Goal: Answer question/provide support: Share knowledge or assist other users

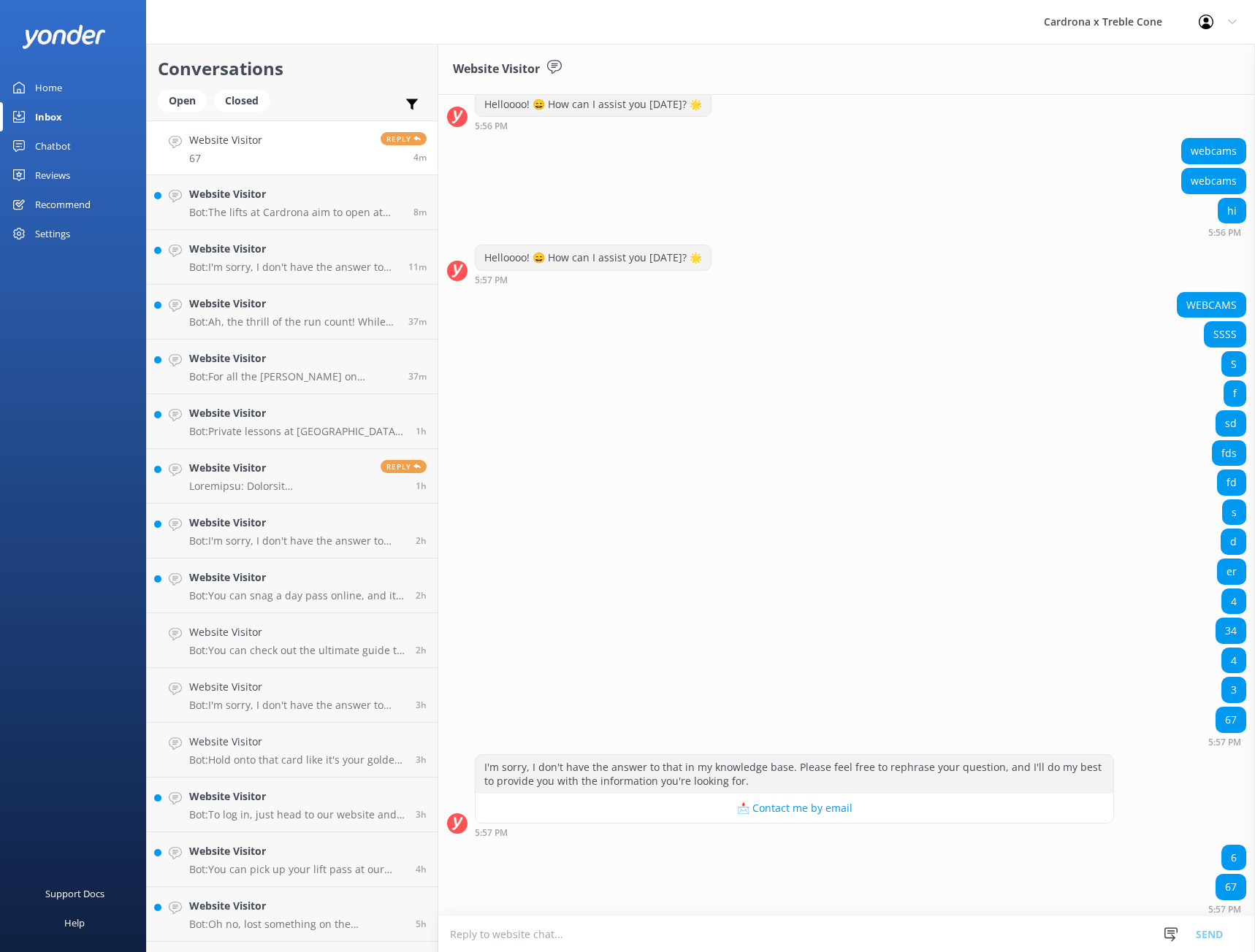
scroll to position [435, 0]
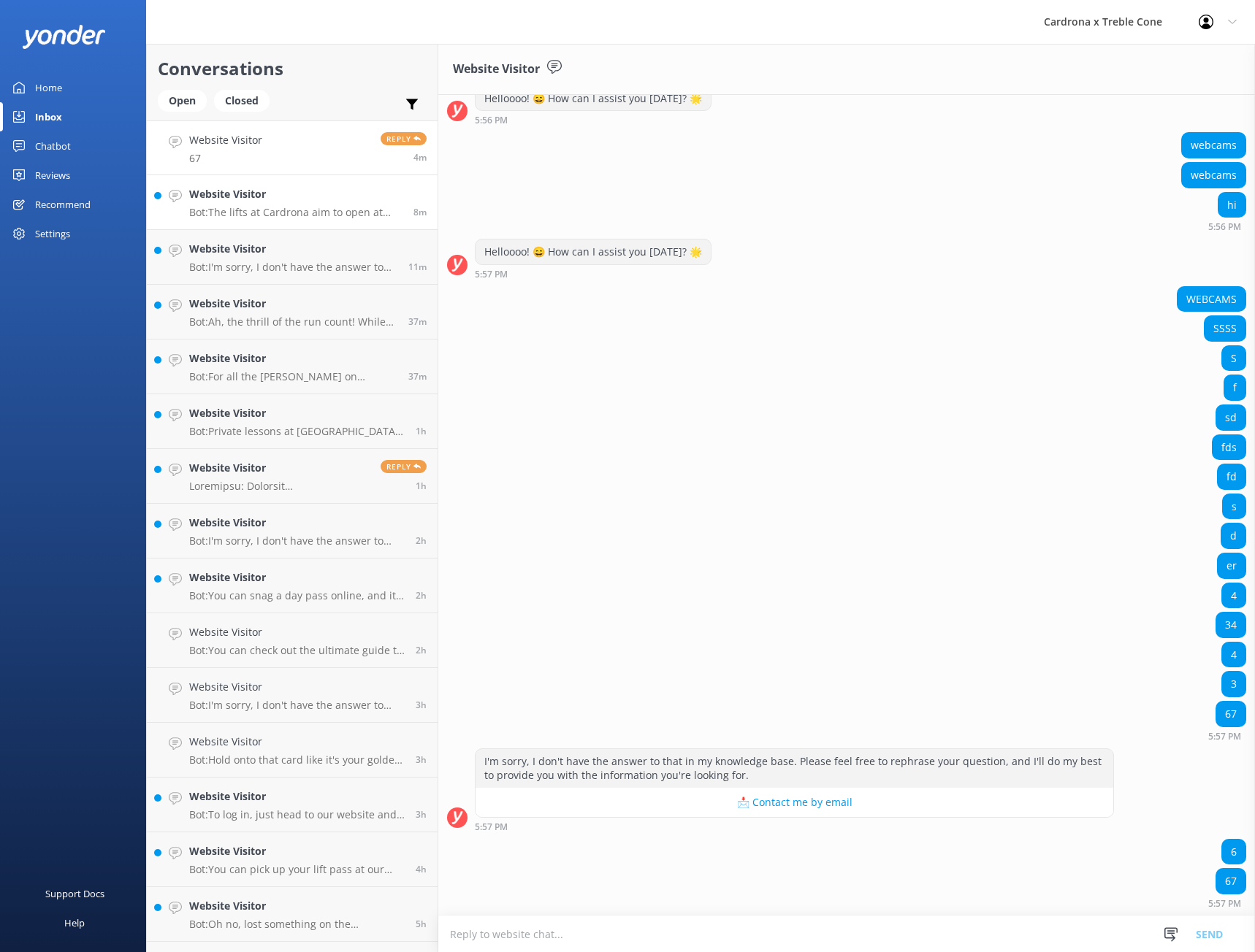
click at [234, 212] on p "Bot: The lifts at Cardrona aim to open at 8:30am and close around 4:00pm. For t…" at bounding box center [296, 212] width 213 height 13
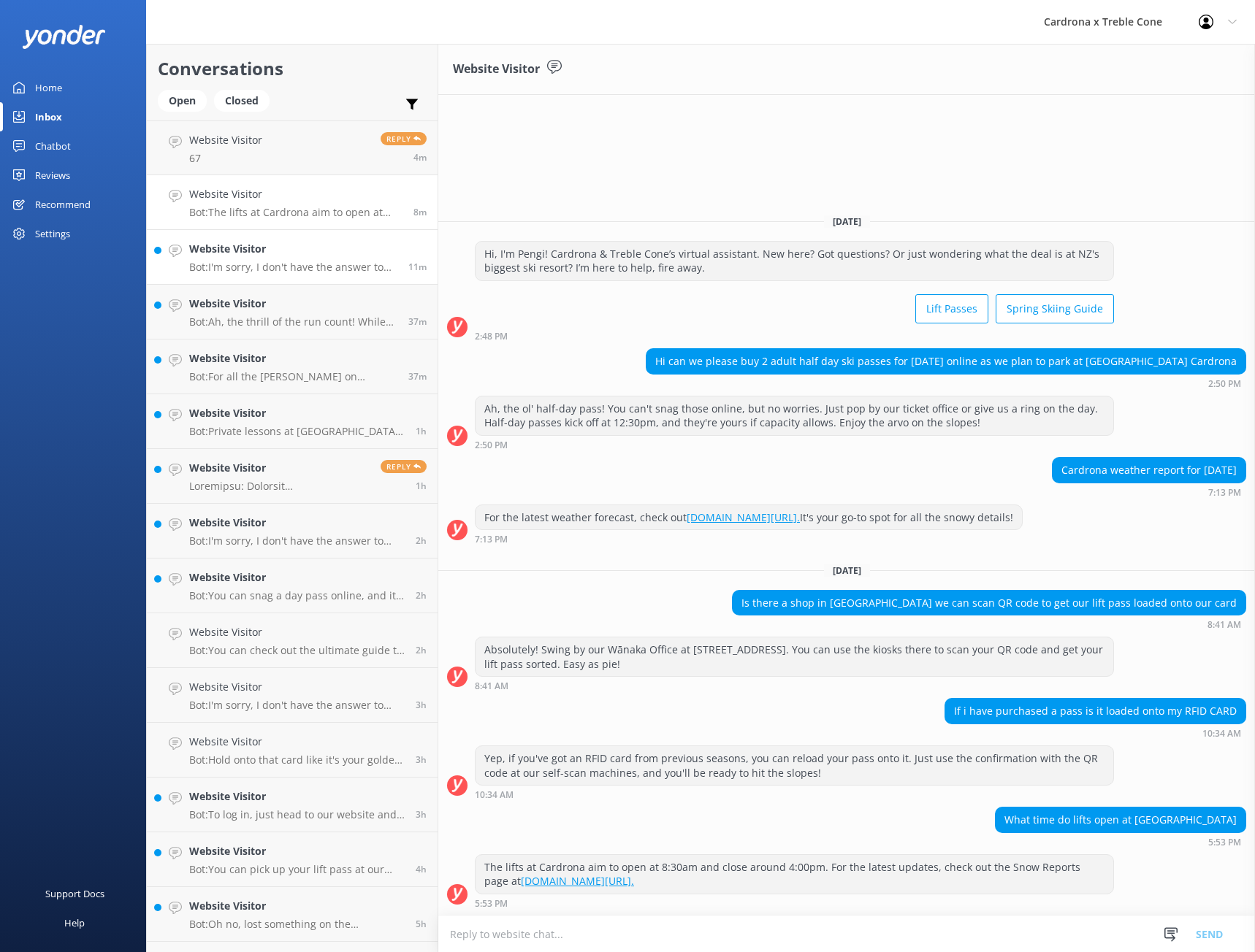
click at [274, 259] on div "Website Visitor Bot: I'm sorry, I don't have the answer to that in my knowledge…" at bounding box center [293, 257] width 208 height 32
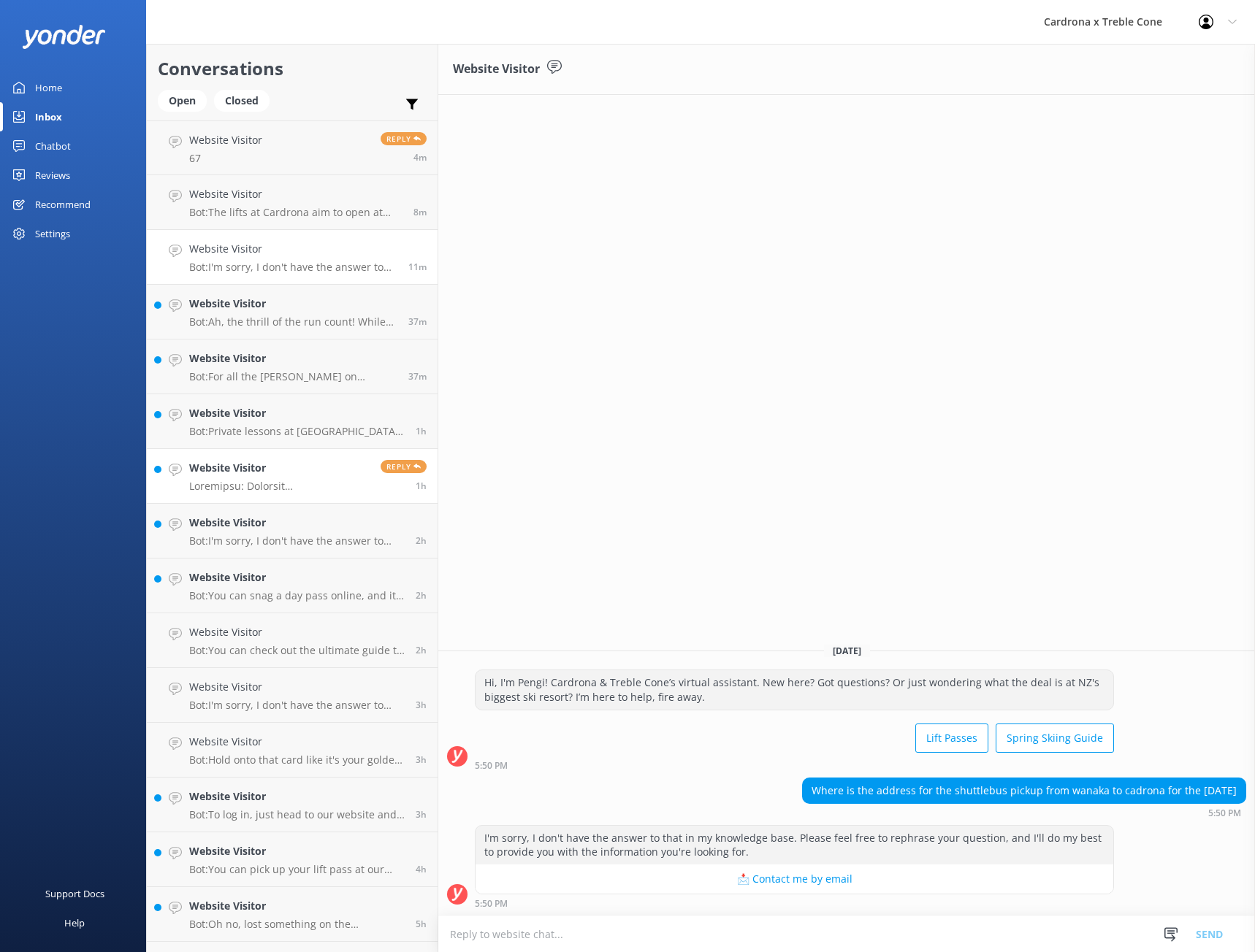
click at [299, 482] on p at bounding box center [279, 486] width 181 height 13
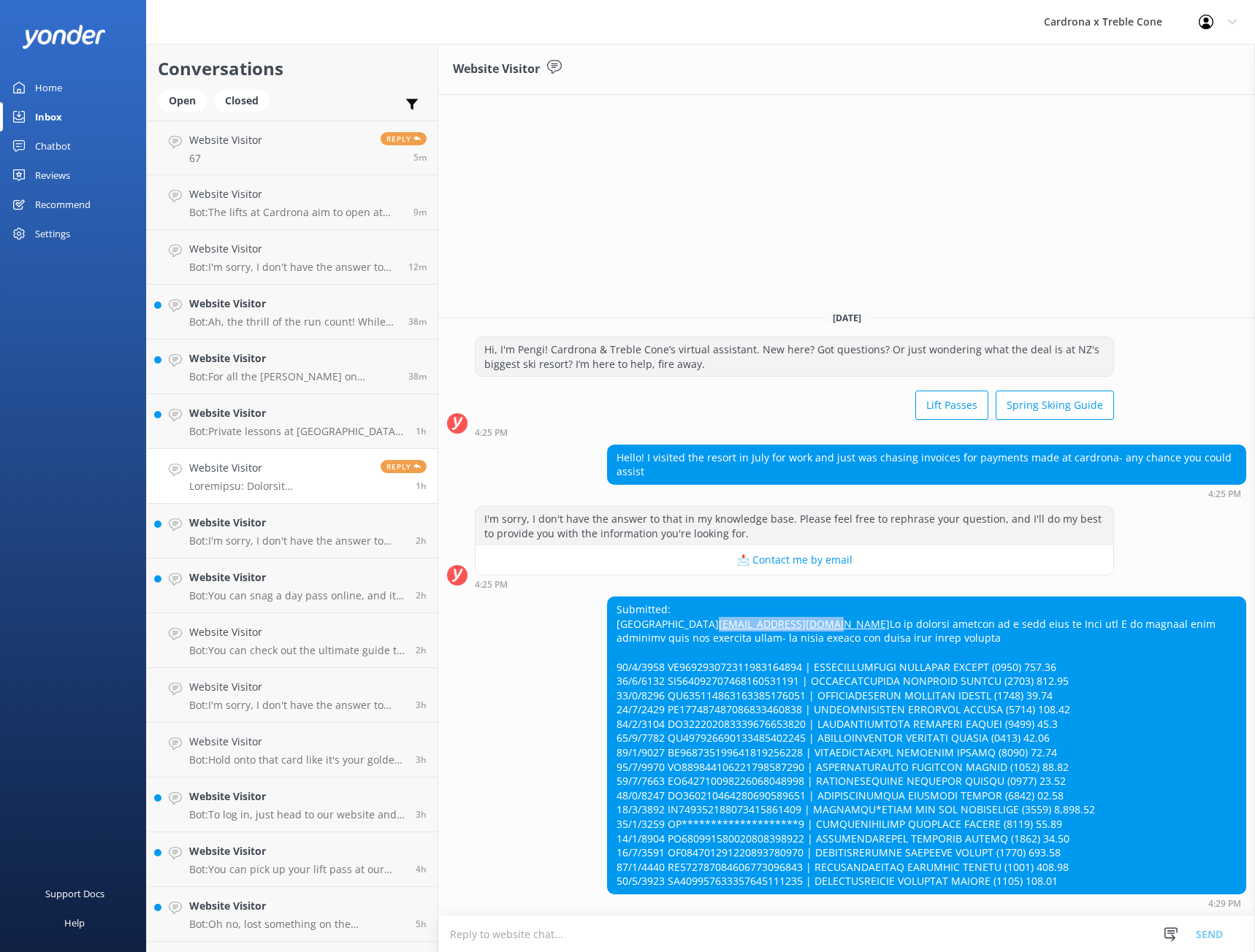
drag, startPoint x: 727, startPoint y: 606, endPoint x: 615, endPoint y: 616, distance: 112.4
click at [615, 616] on div "Submitted: [PERSON_NAME] [PERSON_NAME][EMAIL_ADDRESS][DOMAIN_NAME]" at bounding box center [926, 745] width 637 height 297
copy link "[EMAIL_ADDRESS][DOMAIN_NAME]"
click at [573, 943] on textarea at bounding box center [846, 934] width 816 height 35
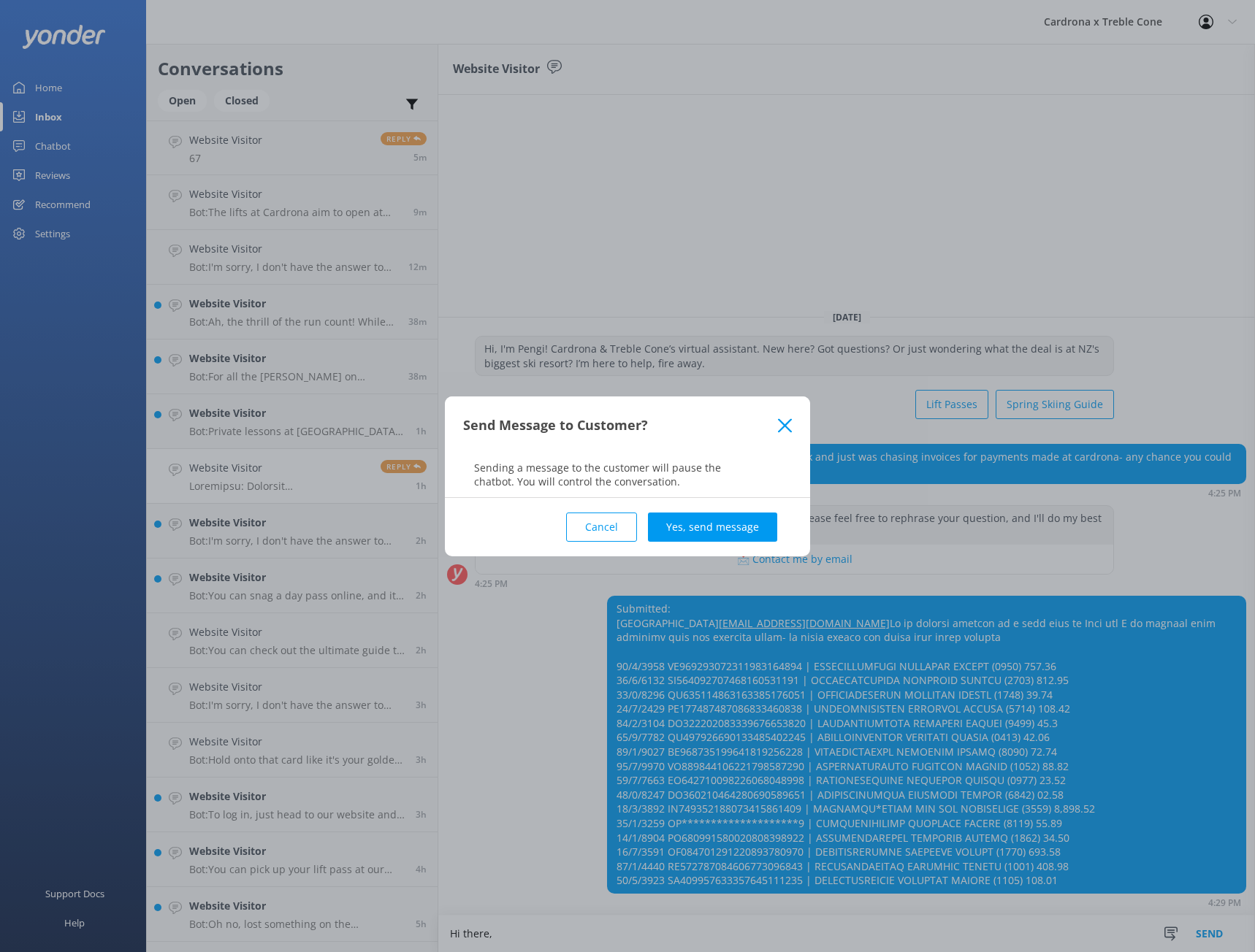
click at [611, 531] on button "Cancel" at bounding box center [602, 527] width 71 height 29
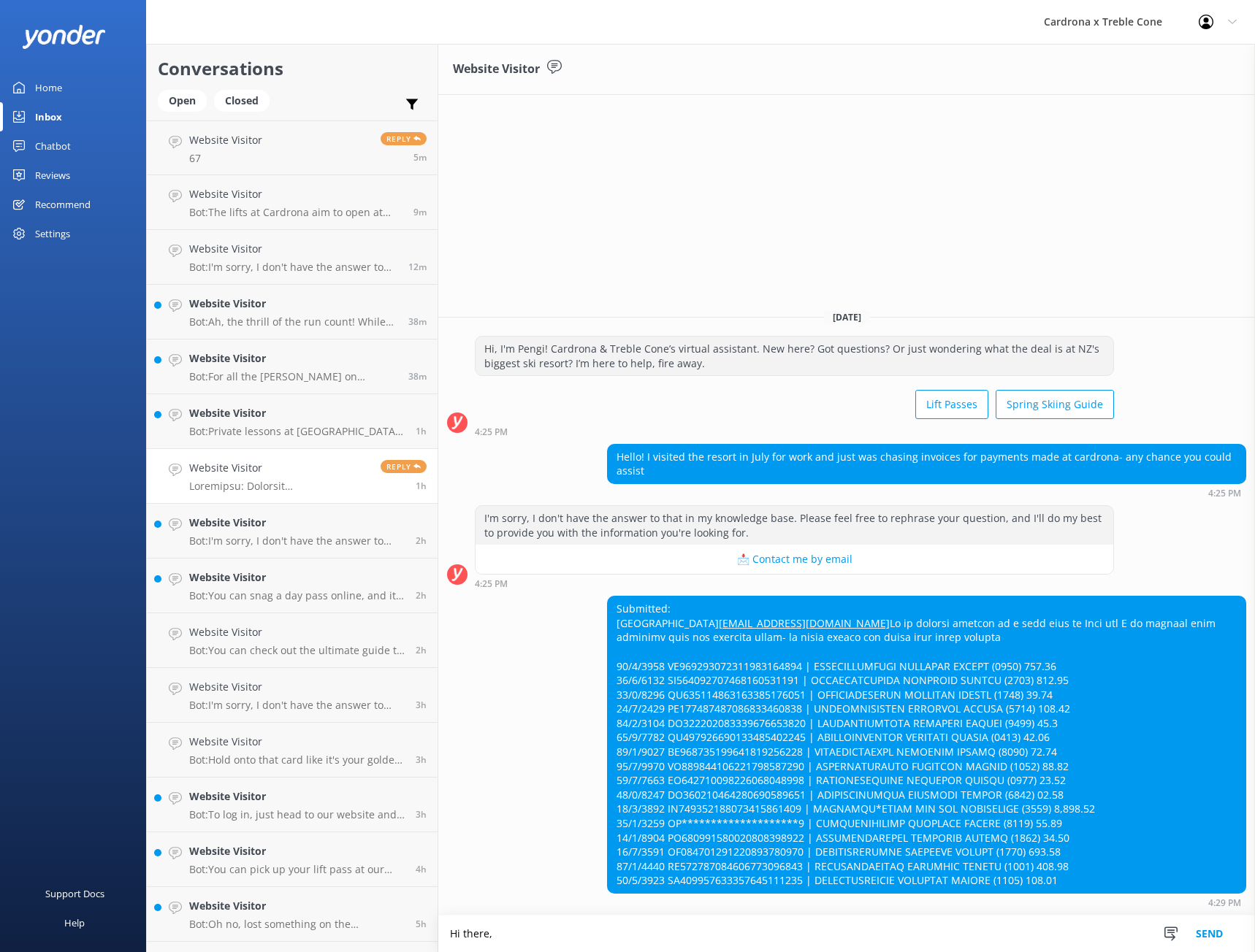
click at [538, 928] on textarea "Hi there," at bounding box center [846, 934] width 816 height 36
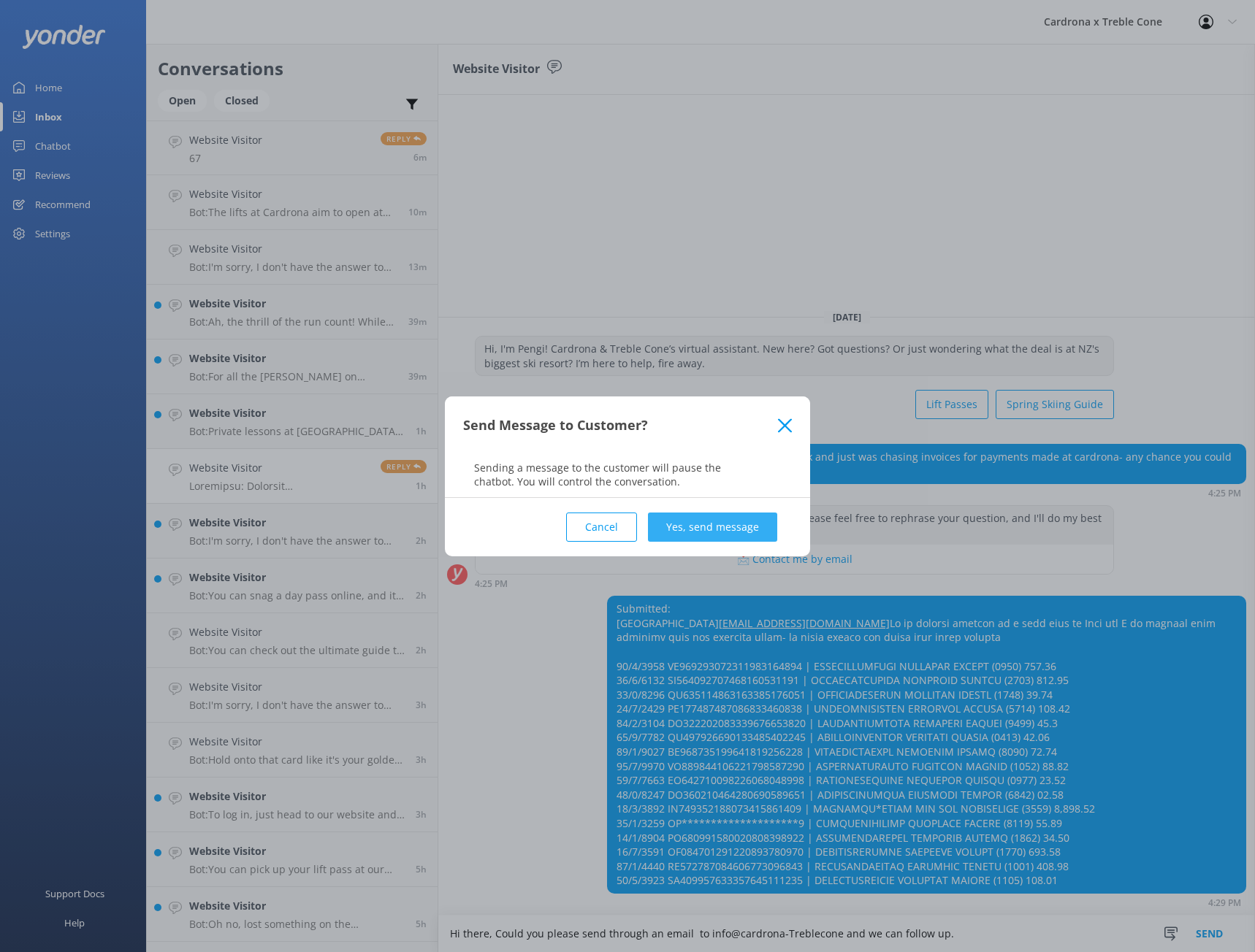
type textarea "Hi there, Could you please send through an email to info@cardrona-Treblecone an…"
click at [717, 530] on button "Yes, send message" at bounding box center [712, 527] width 129 height 29
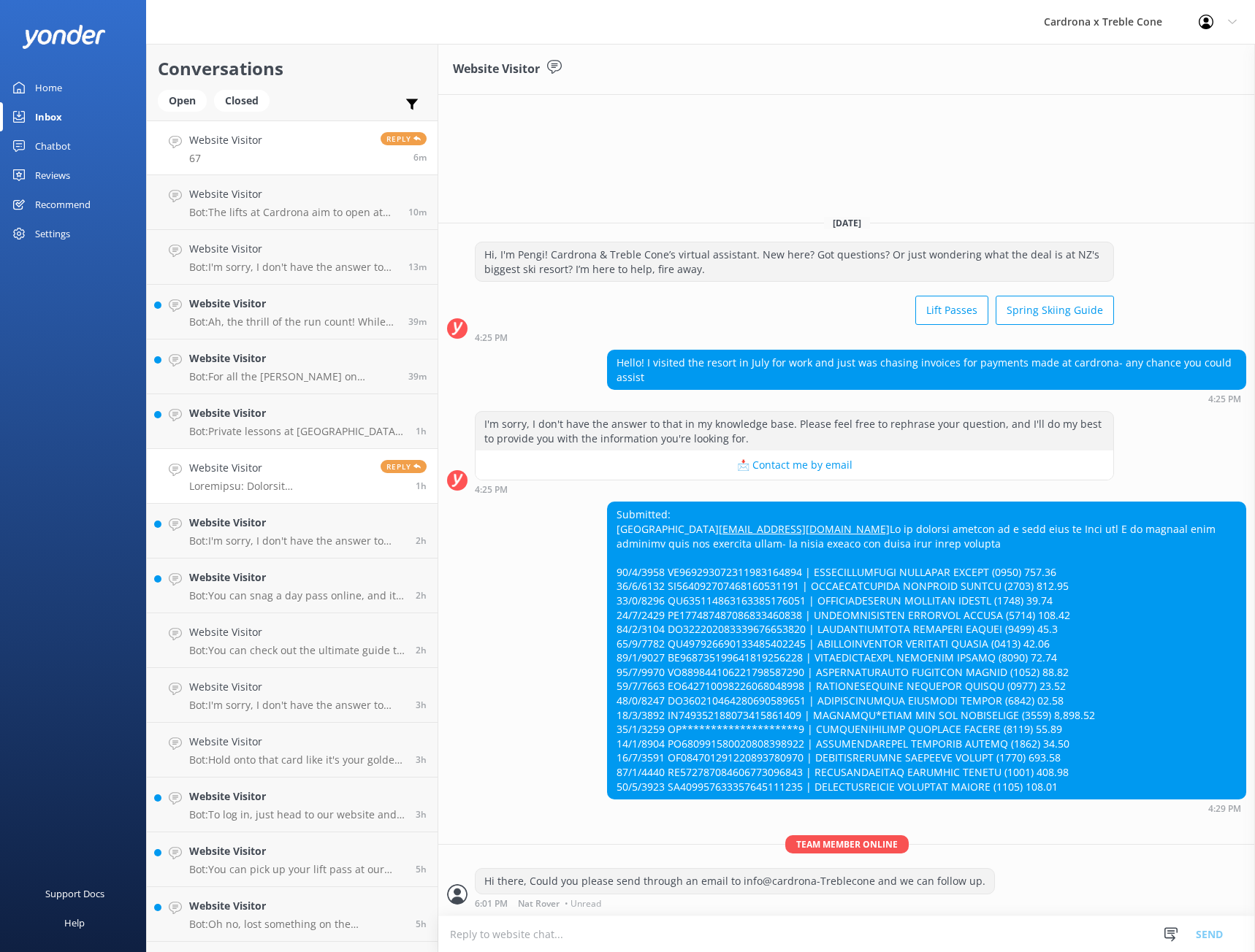
click at [289, 155] on link "Website Visitor 67 Reply 6m" at bounding box center [292, 147] width 291 height 54
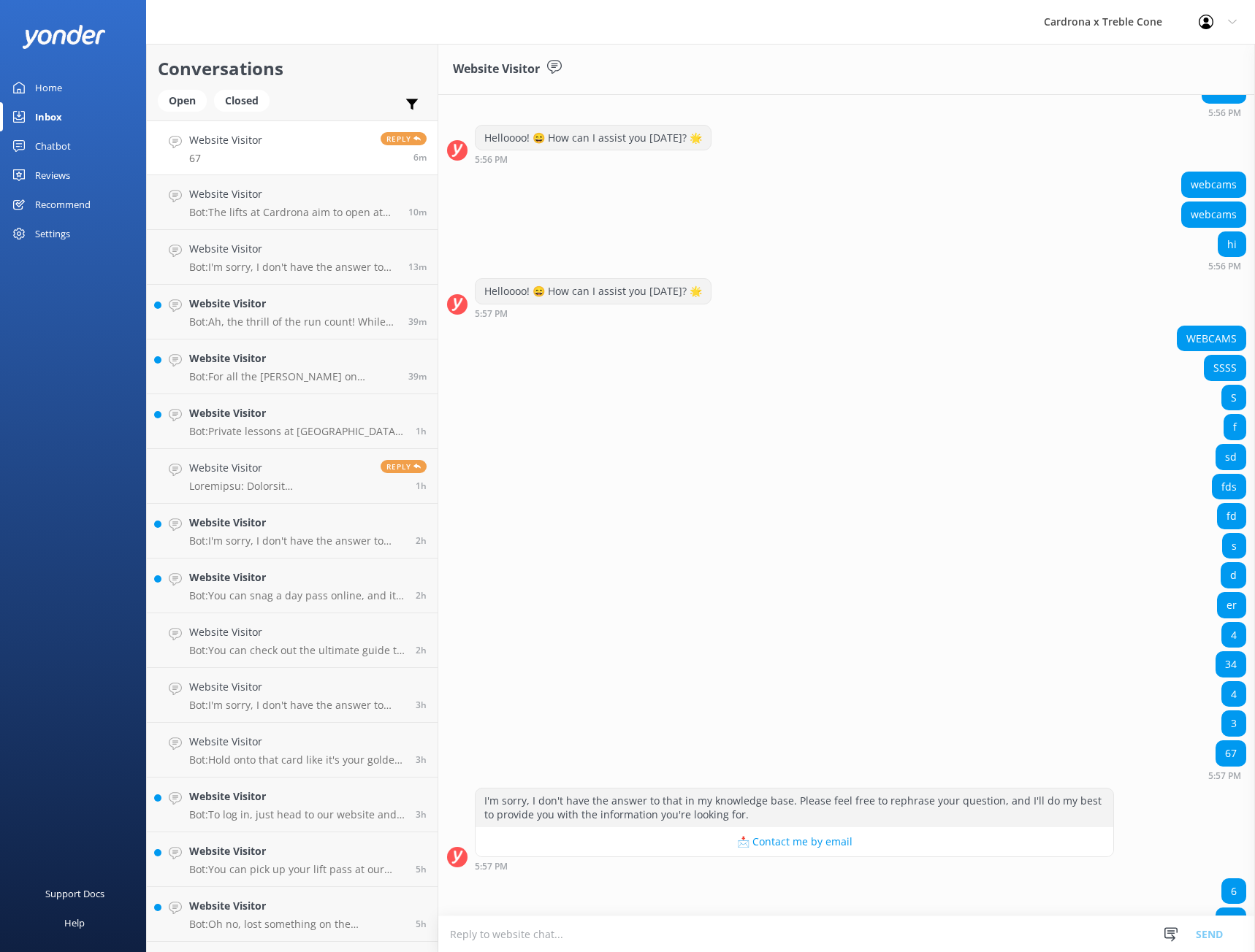
scroll to position [435, 0]
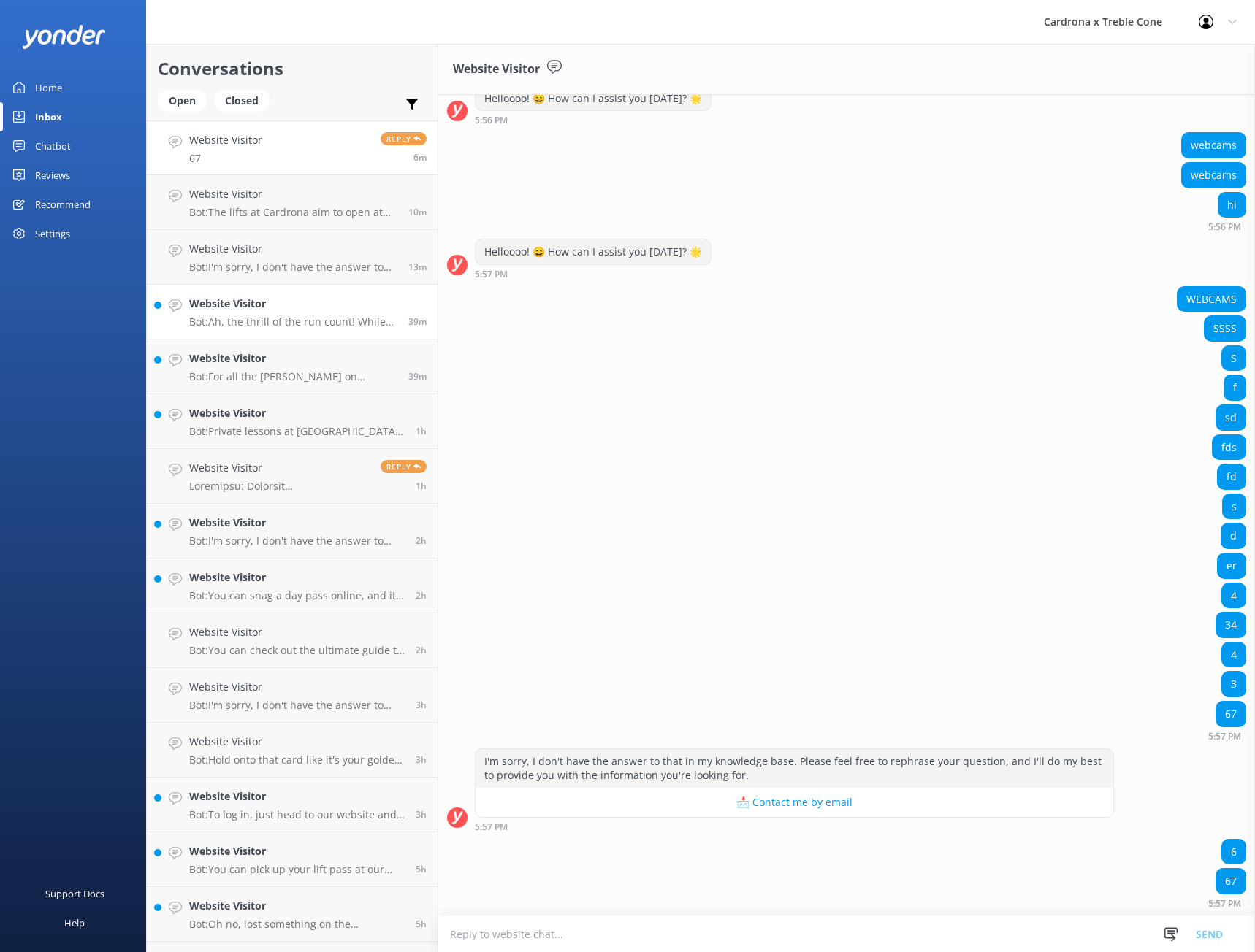
click at [255, 312] on div "Website Visitor Bot: Ah, the thrill of the run count! While you can't check you…" at bounding box center [293, 312] width 208 height 32
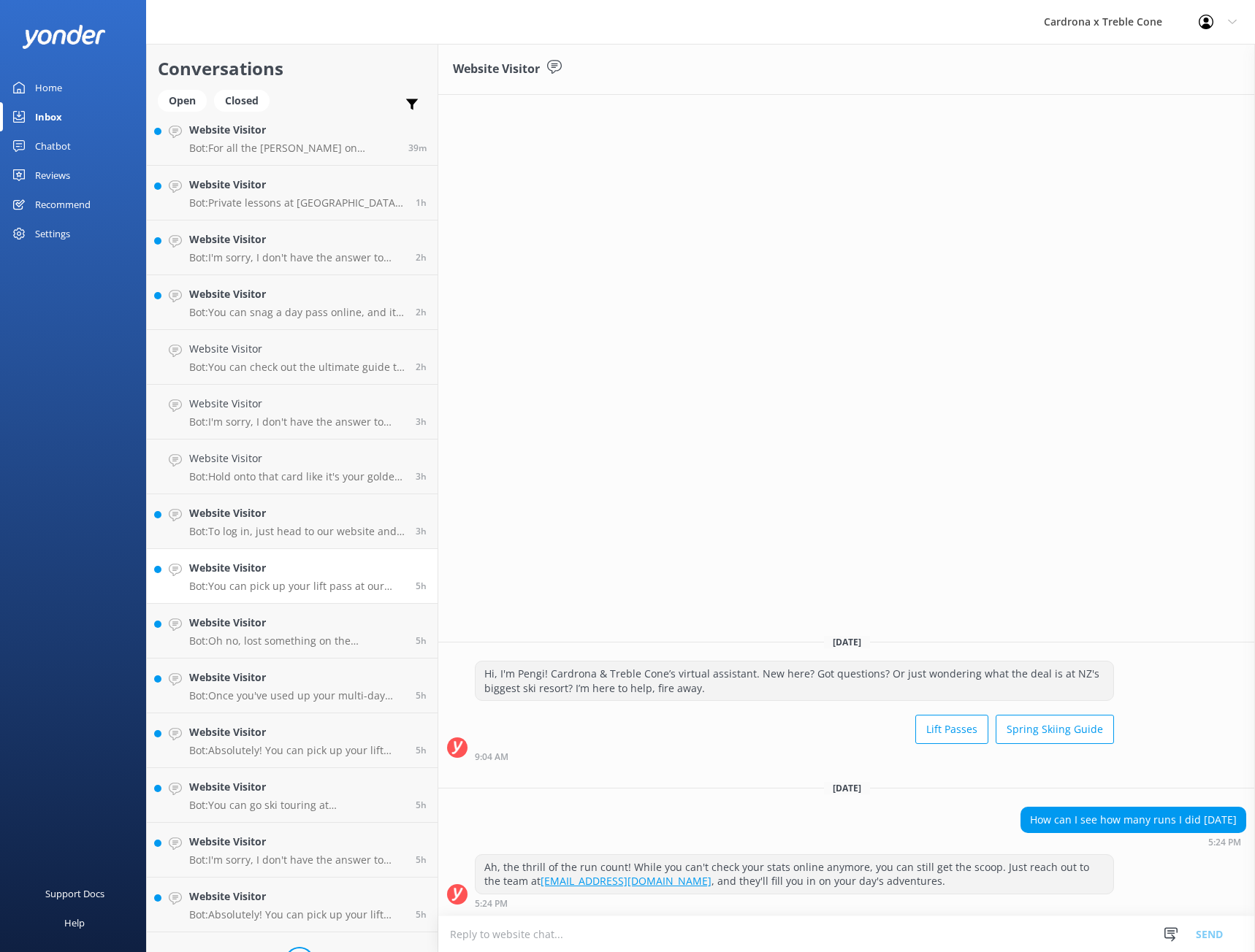
scroll to position [292, 0]
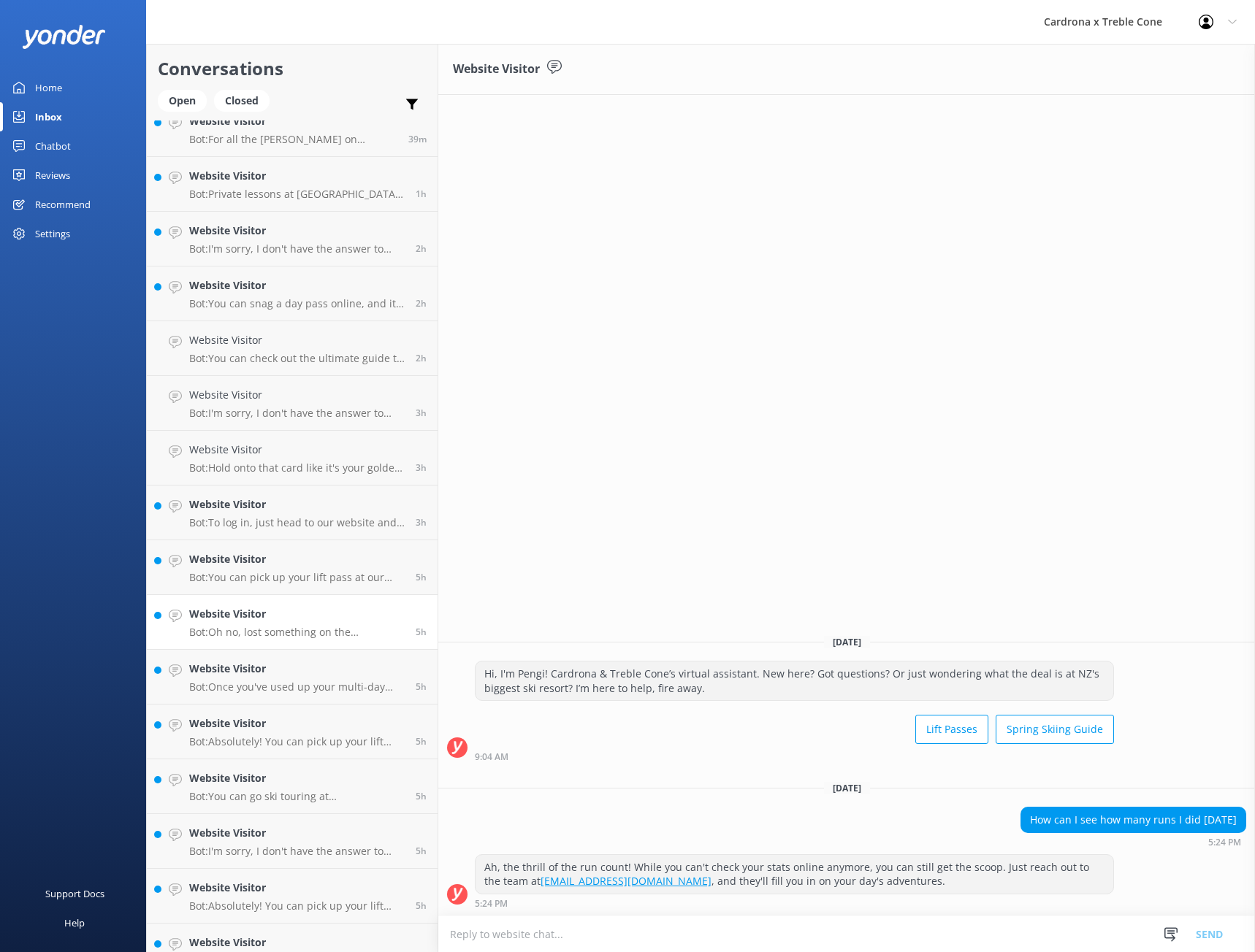
click at [285, 633] on p "Bot: Oh no, lost something on the mountain? No worries! Just shoot an email to …" at bounding box center [297, 633] width 215 height 13
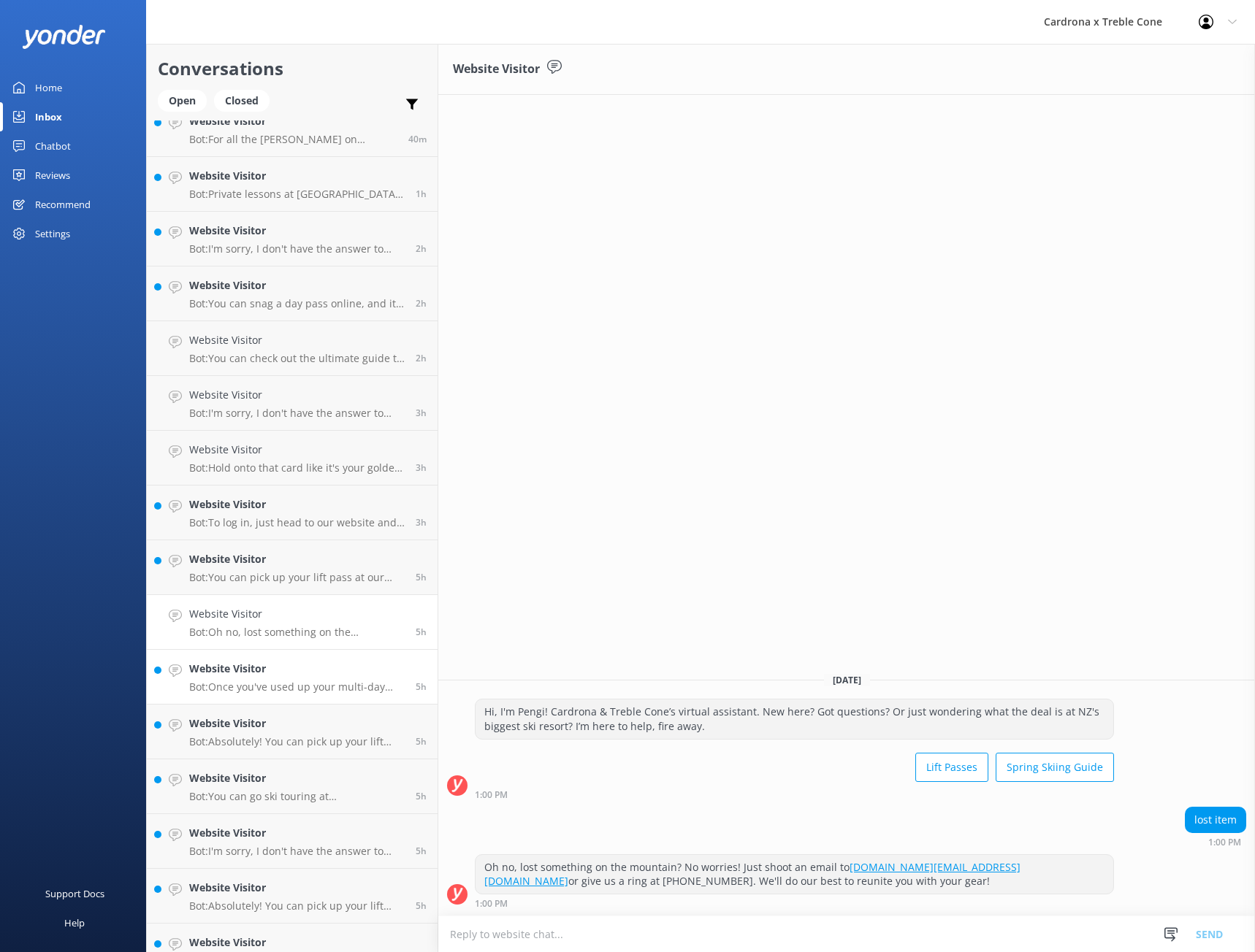
click at [278, 674] on h4 "Website Visitor" at bounding box center [297, 669] width 215 height 16
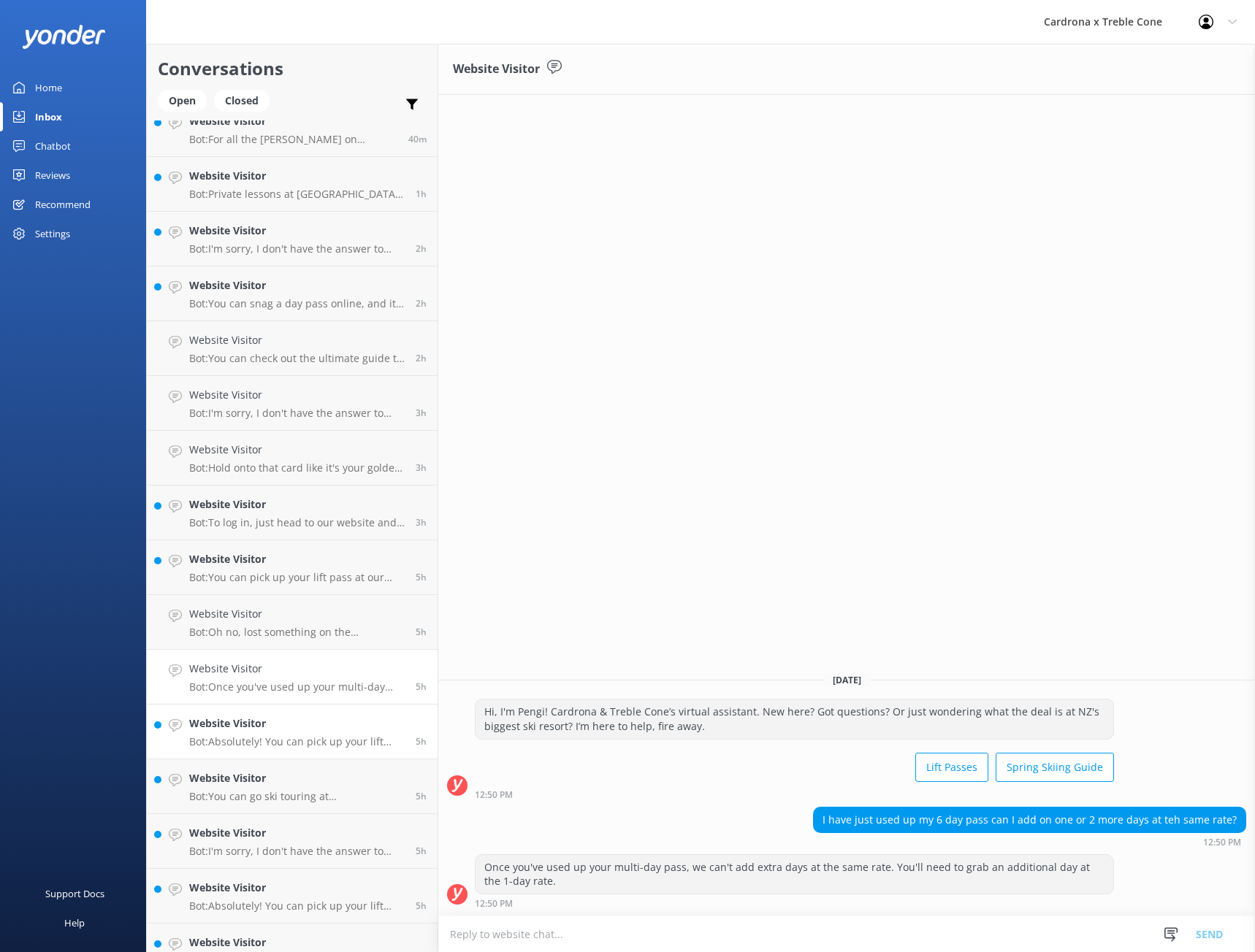
click at [246, 733] on div "Website Visitor Bot: Absolutely! You can pick up your lift pass at our Wānaka O…" at bounding box center [297, 731] width 215 height 32
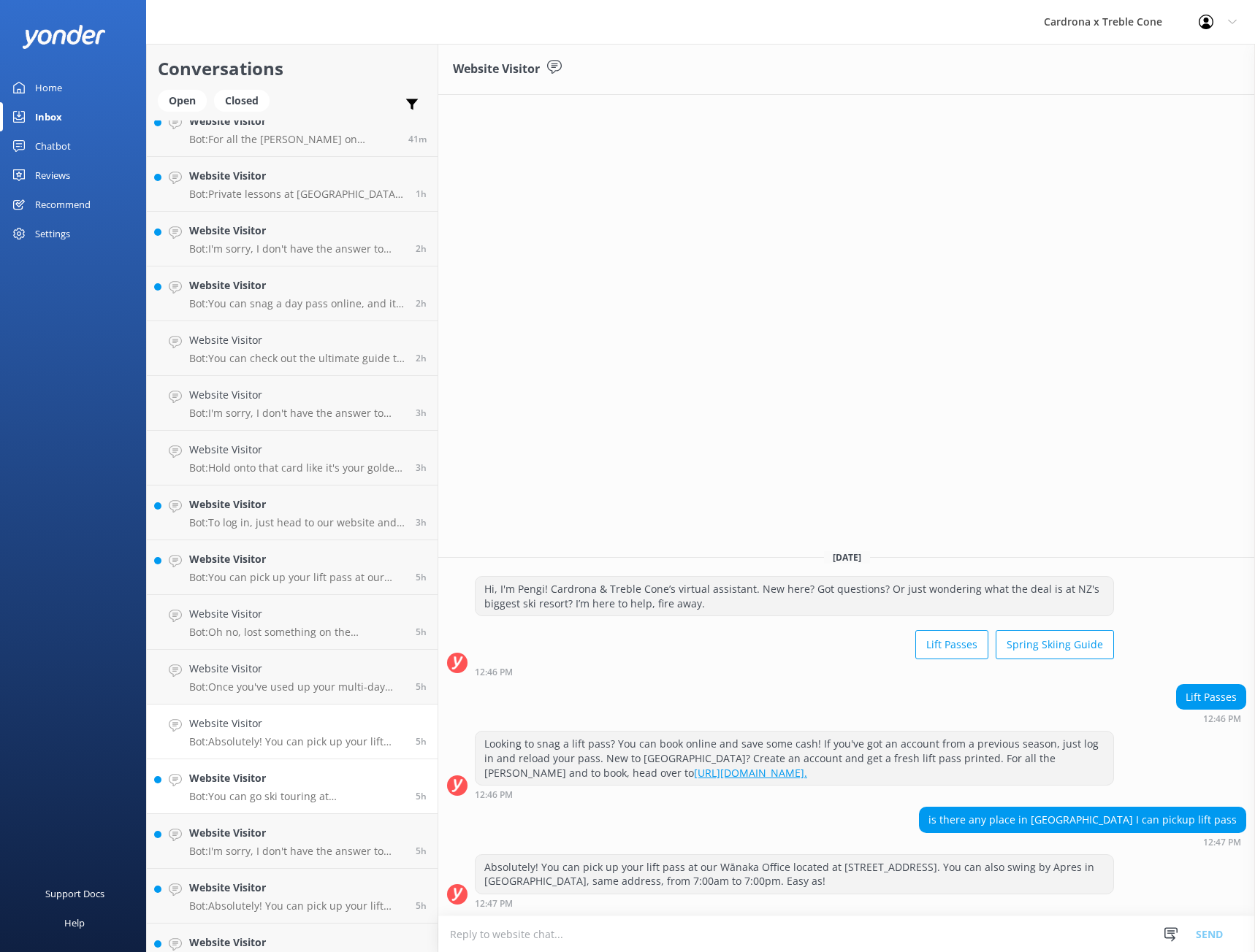
click at [245, 793] on p "Bot: You can go ski touring at [GEOGRAPHIC_DATA] with a Backcountry Access Pass…" at bounding box center [297, 797] width 215 height 13
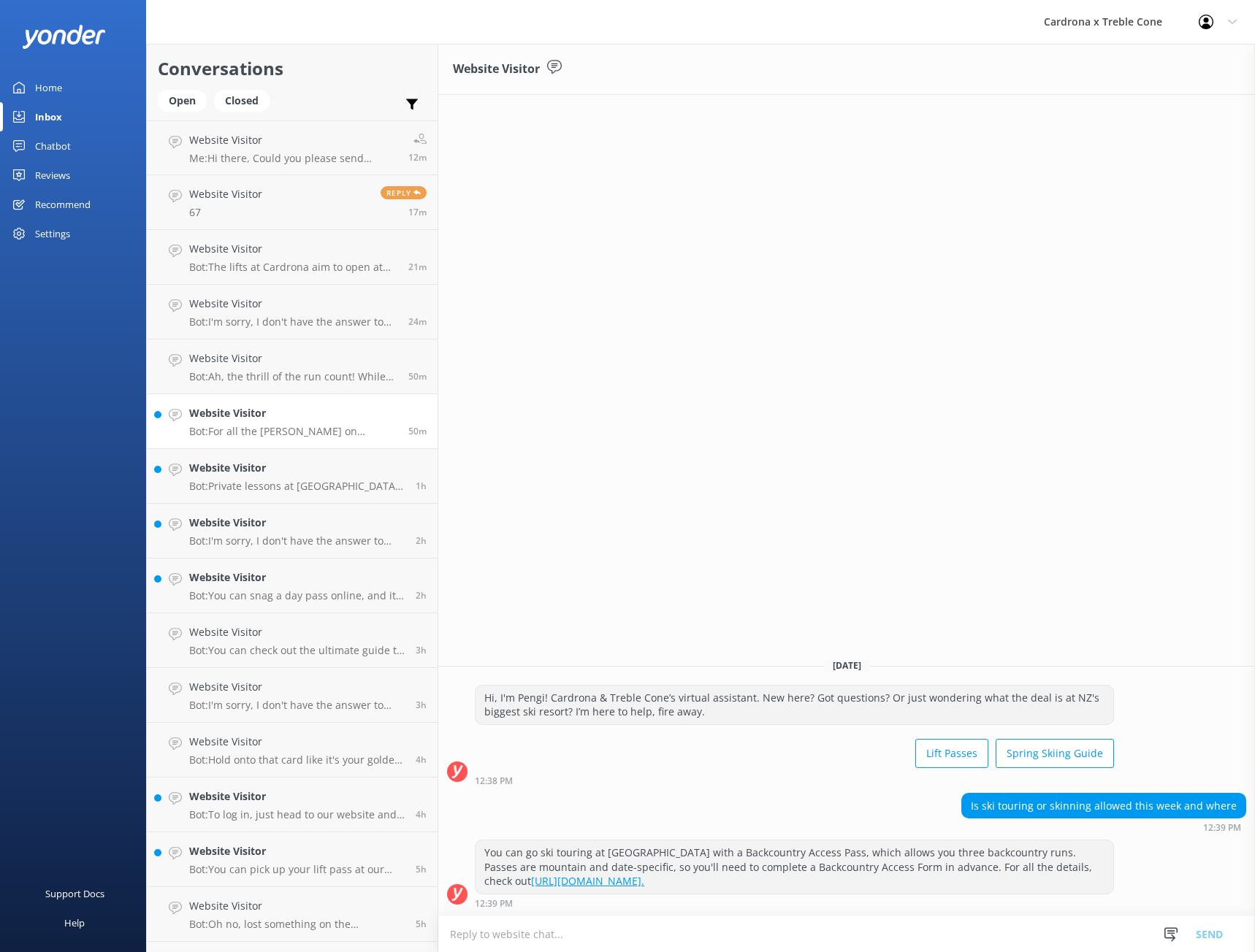
click at [261, 432] on p "Bot: For all the [PERSON_NAME] on mountain biking lift pass prices, including f…" at bounding box center [293, 431] width 208 height 13
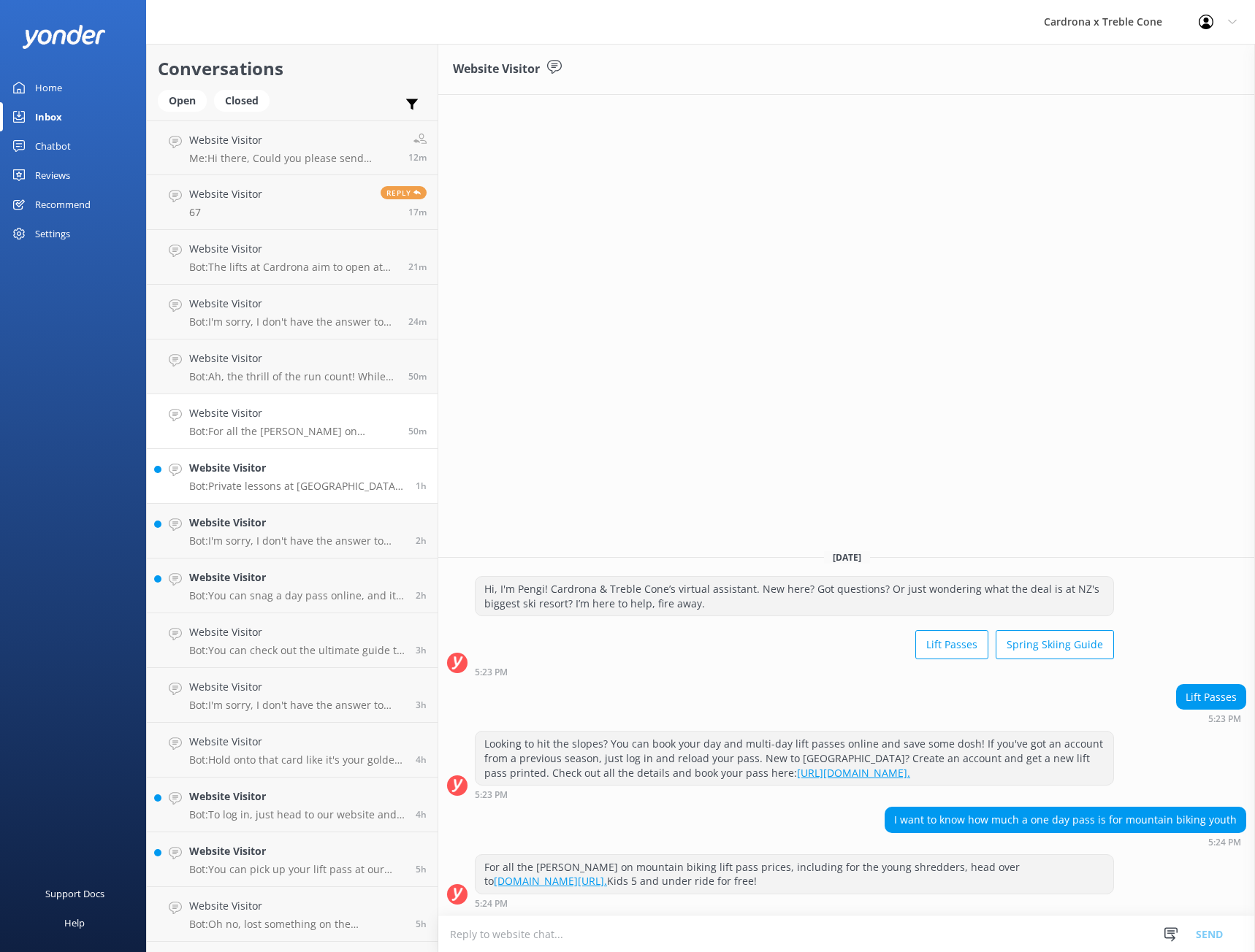
click at [237, 476] on div "Website Visitor Bot: Private lessons at [GEOGRAPHIC_DATA] and Treble Cone come …" at bounding box center [297, 476] width 215 height 32
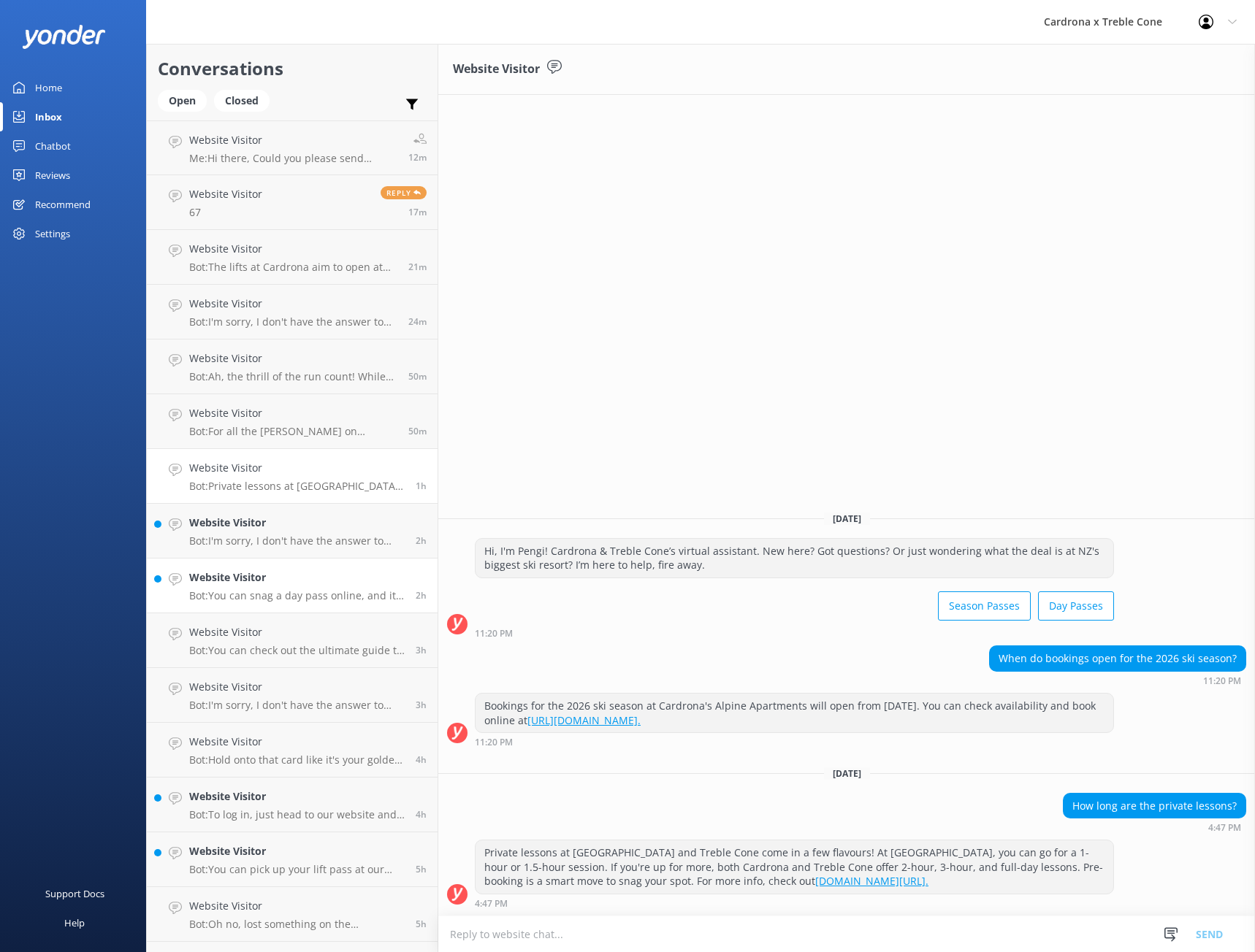
click at [254, 589] on p "Bot: You can snag a day pass online, and it's the same as buying it on-site, bu…" at bounding box center [297, 595] width 215 height 13
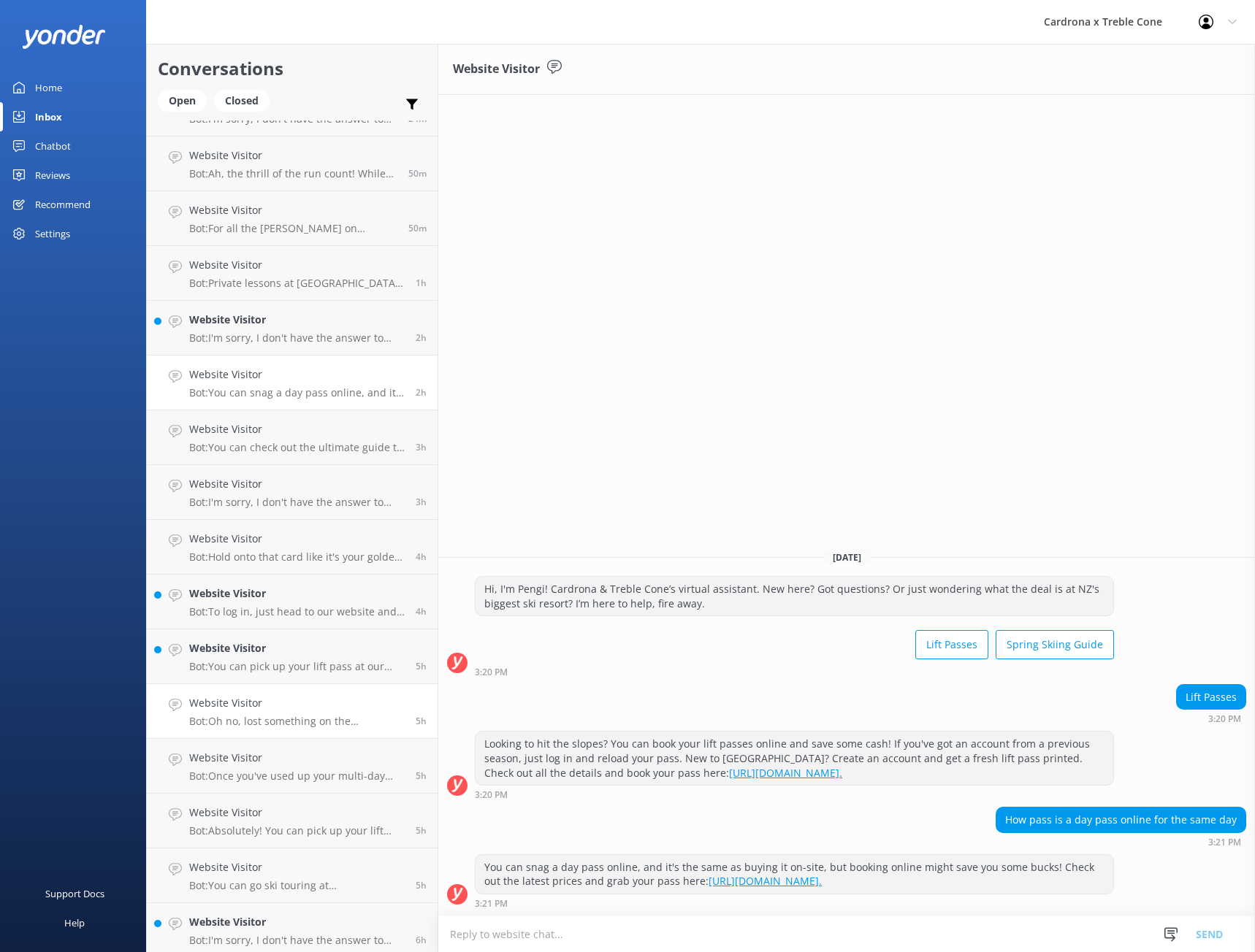
scroll to position [219, 0]
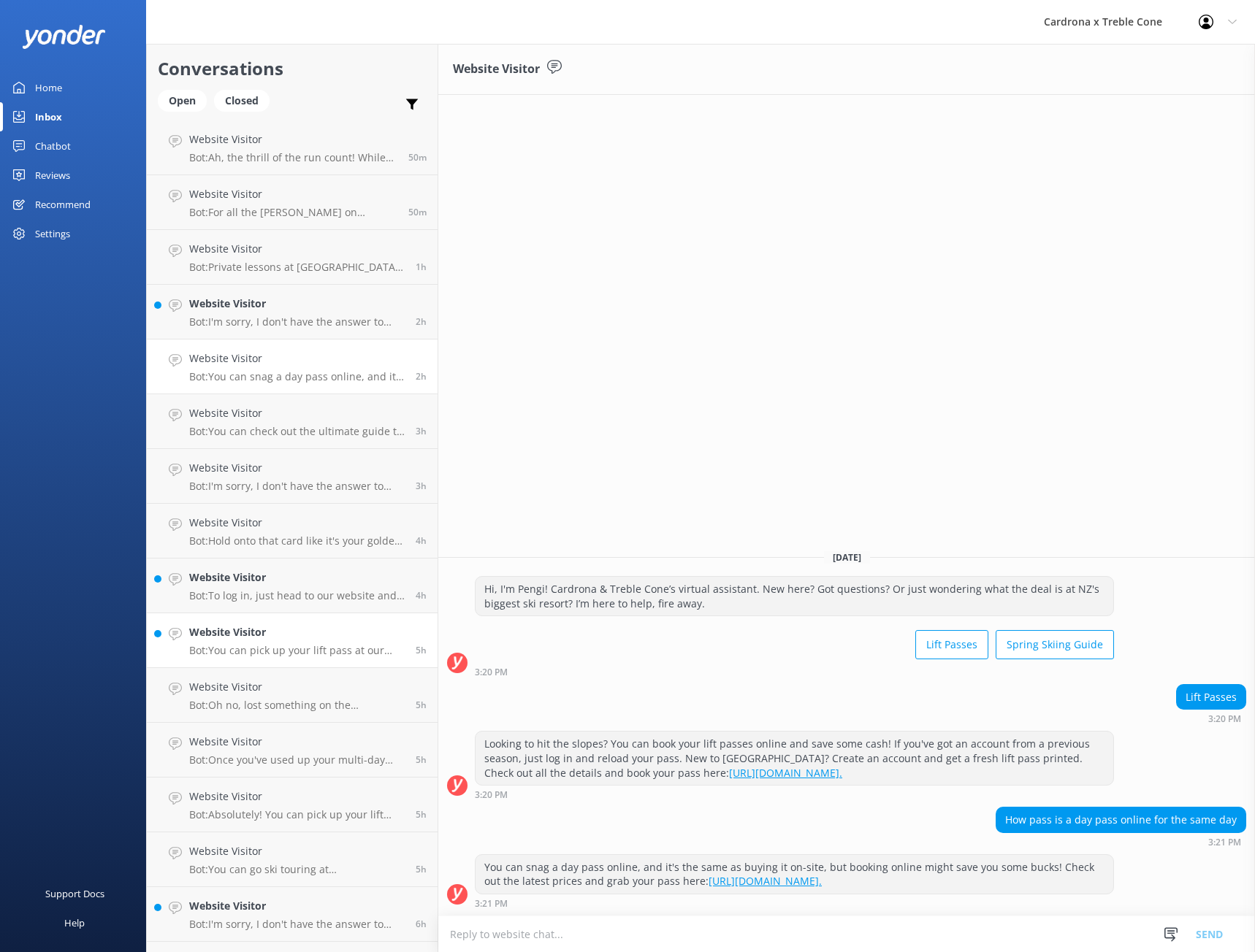
click at [263, 654] on p "Bot: You can pick up your lift pass at our [GEOGRAPHIC_DATA], located at [STREE…" at bounding box center [297, 651] width 215 height 13
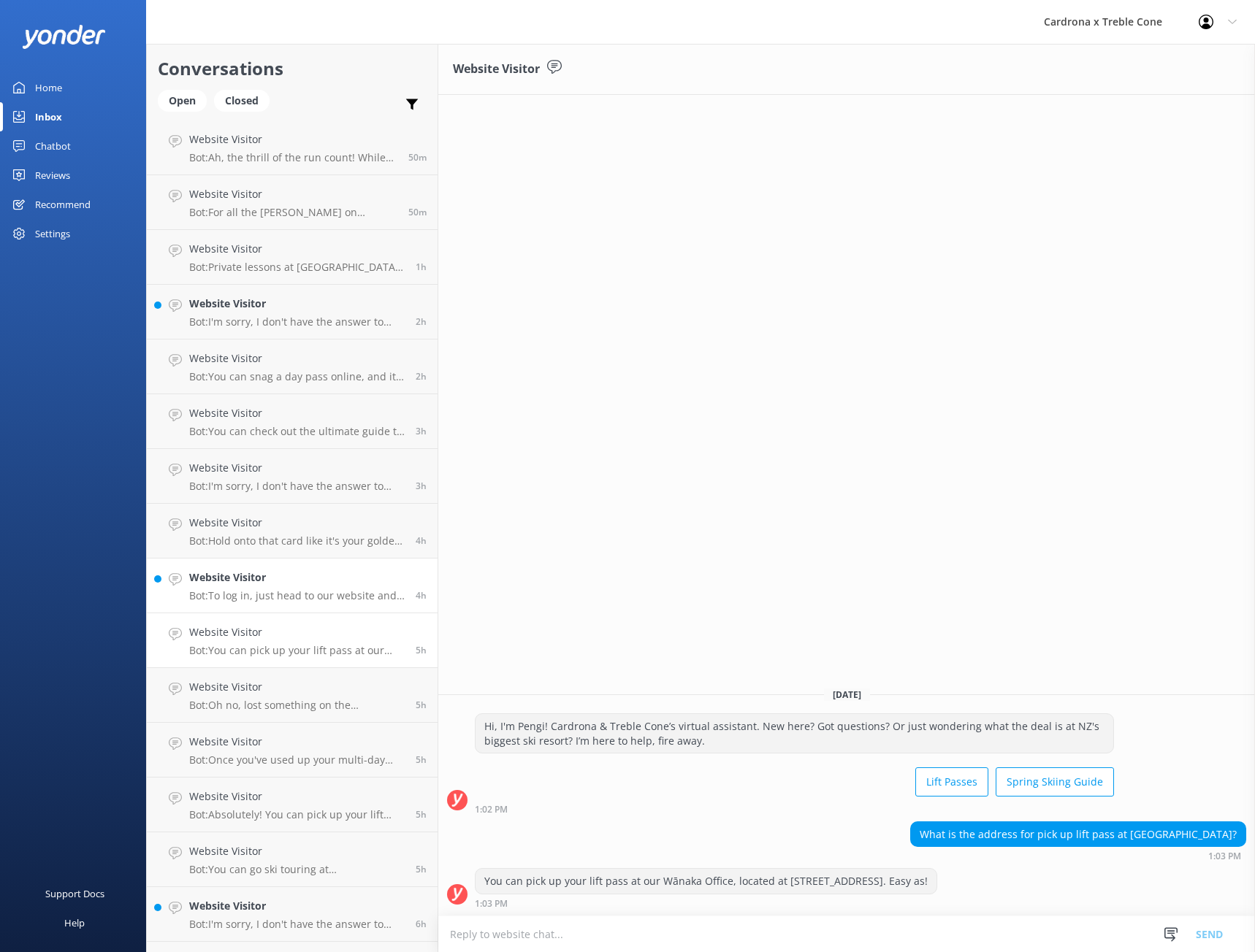
click at [268, 606] on link "Website Visitor Bot: To log in, just head to our website and click the profile …" at bounding box center [292, 585] width 291 height 54
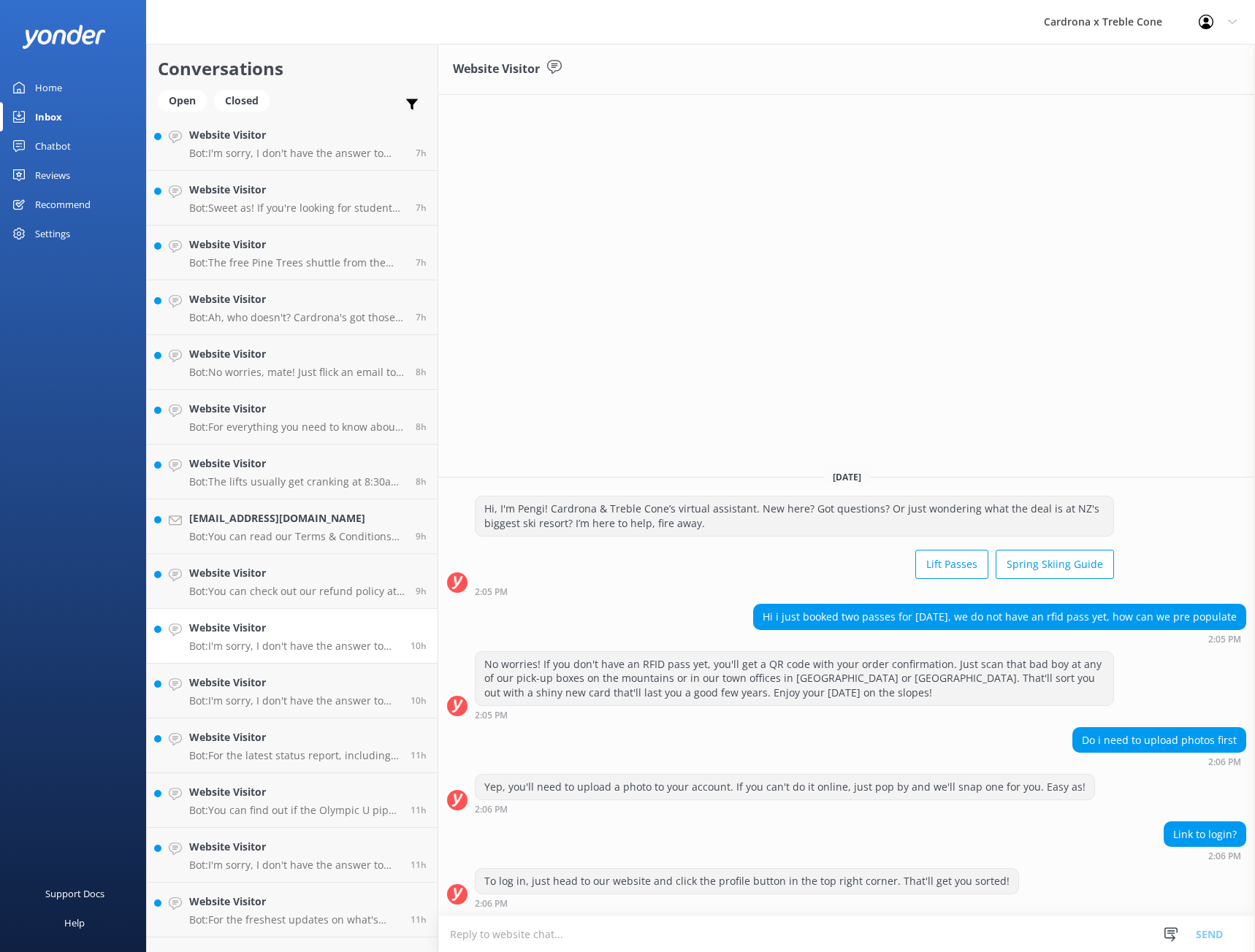
scroll to position [1315, 0]
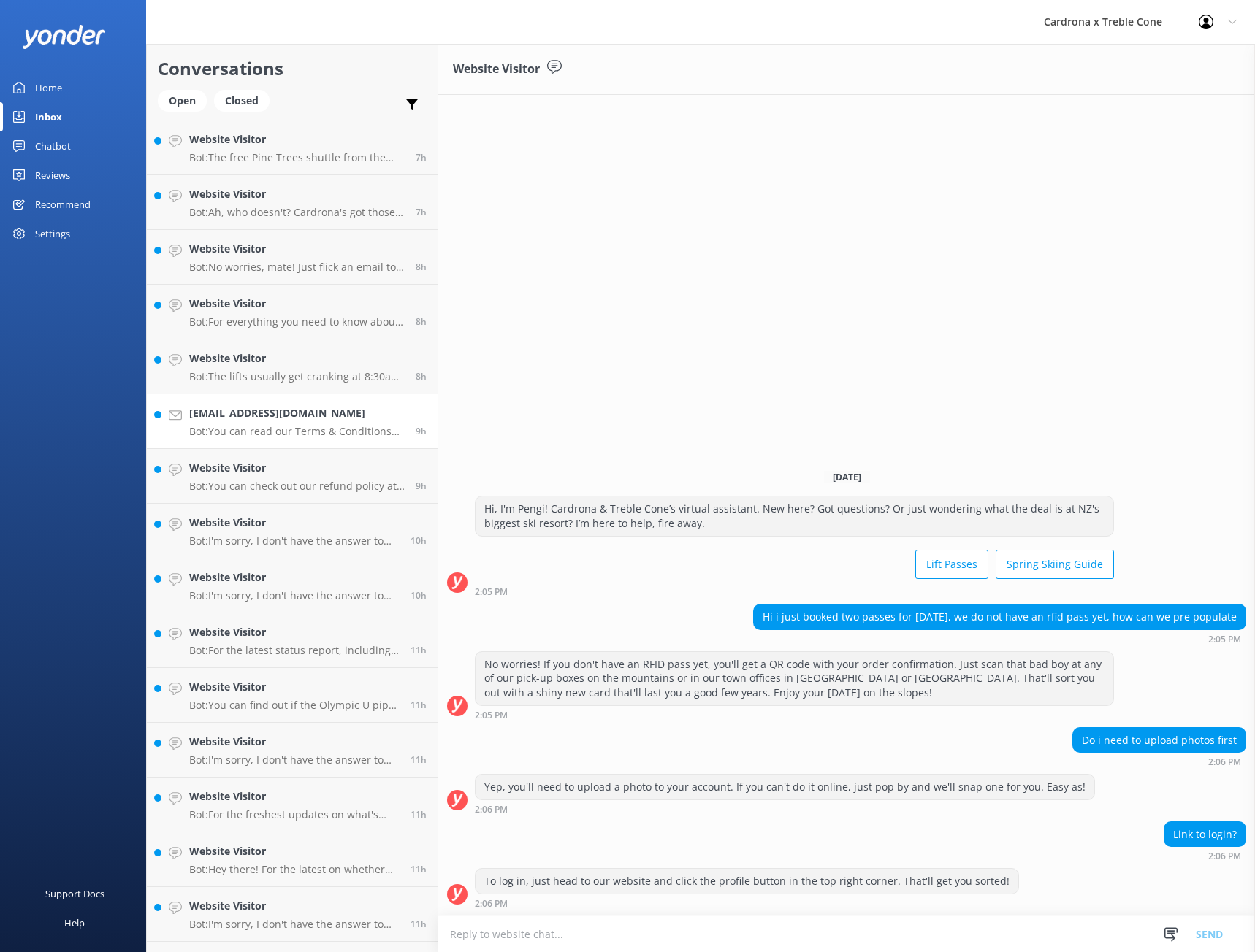
click at [248, 431] on p "Bot: You can read our Terms & Conditions regarding refunds at [DOMAIN_NAME][URL…" at bounding box center [297, 431] width 215 height 13
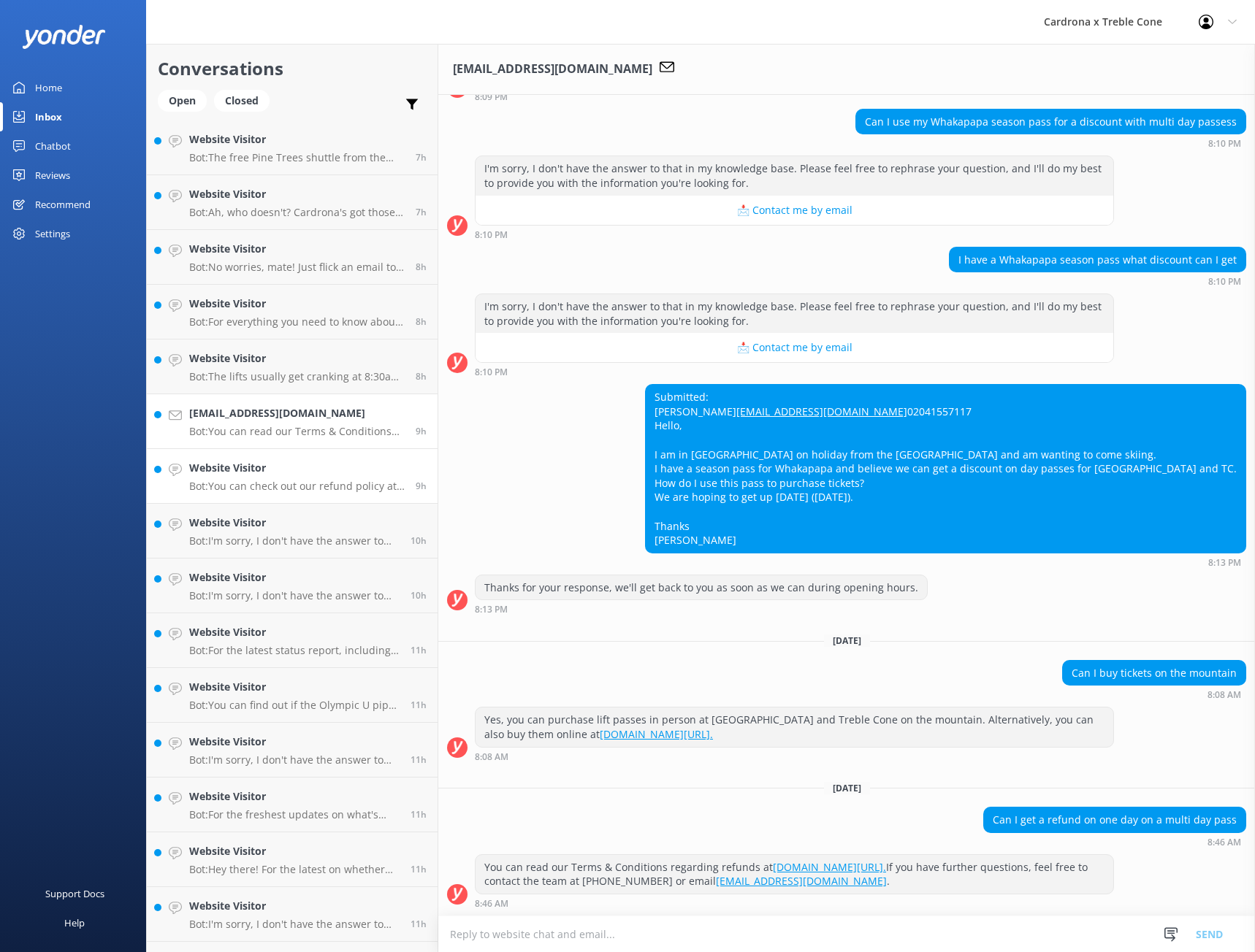
scroll to position [379, 0]
click at [289, 530] on h4 "Website Visitor" at bounding box center [294, 523] width 211 height 16
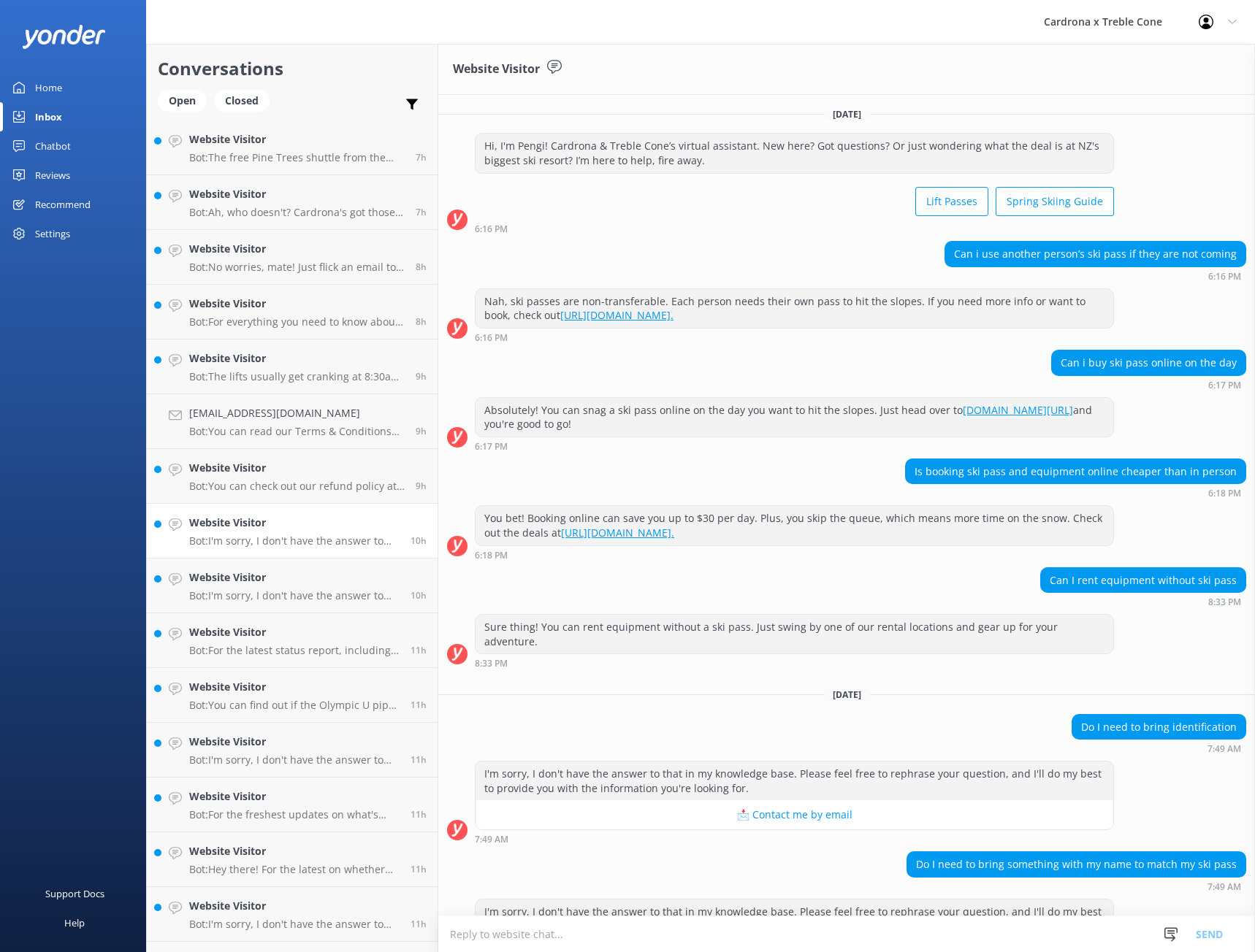
scroll to position [60, 0]
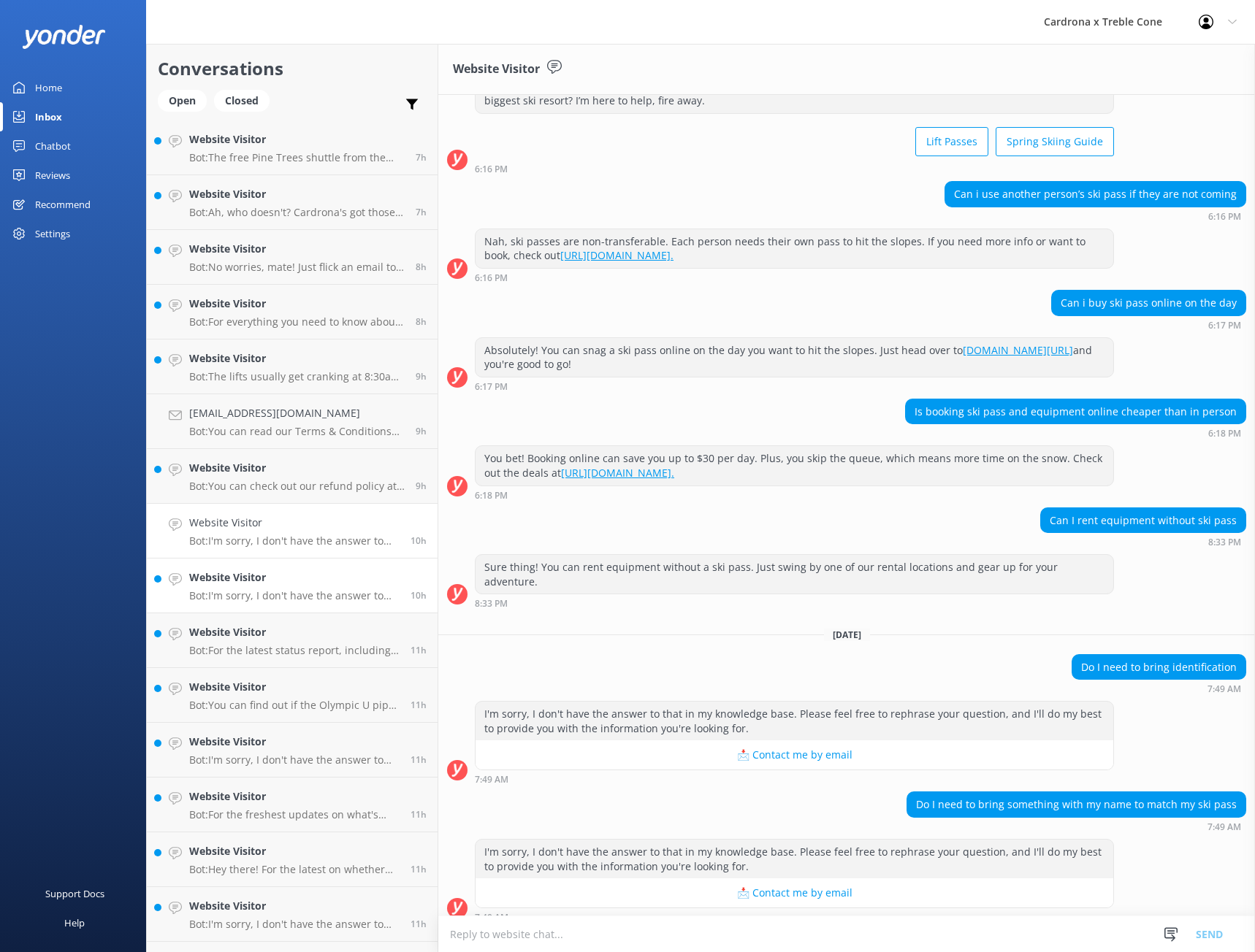
click at [259, 581] on h4 "Website Visitor" at bounding box center [294, 577] width 211 height 16
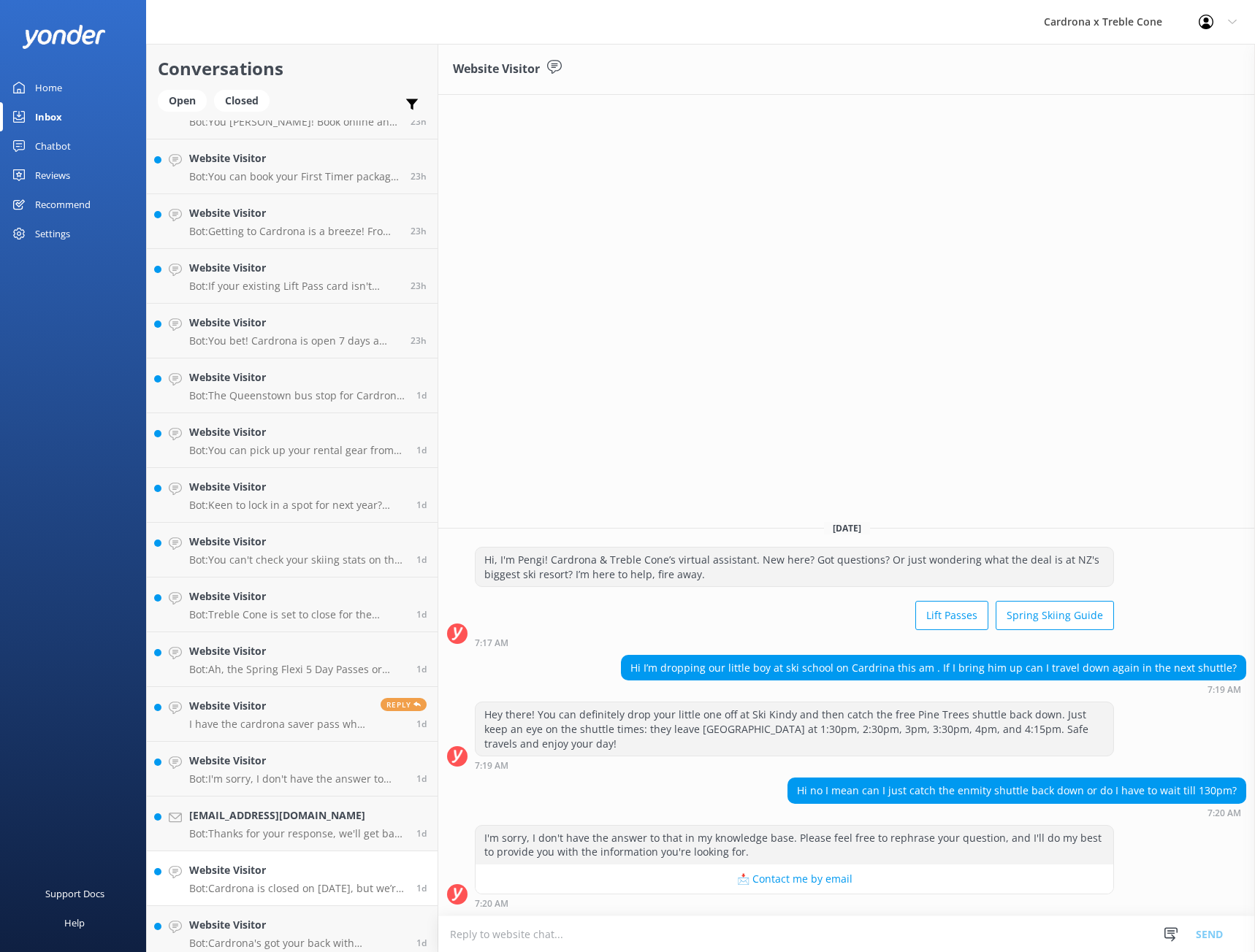
scroll to position [3067, 0]
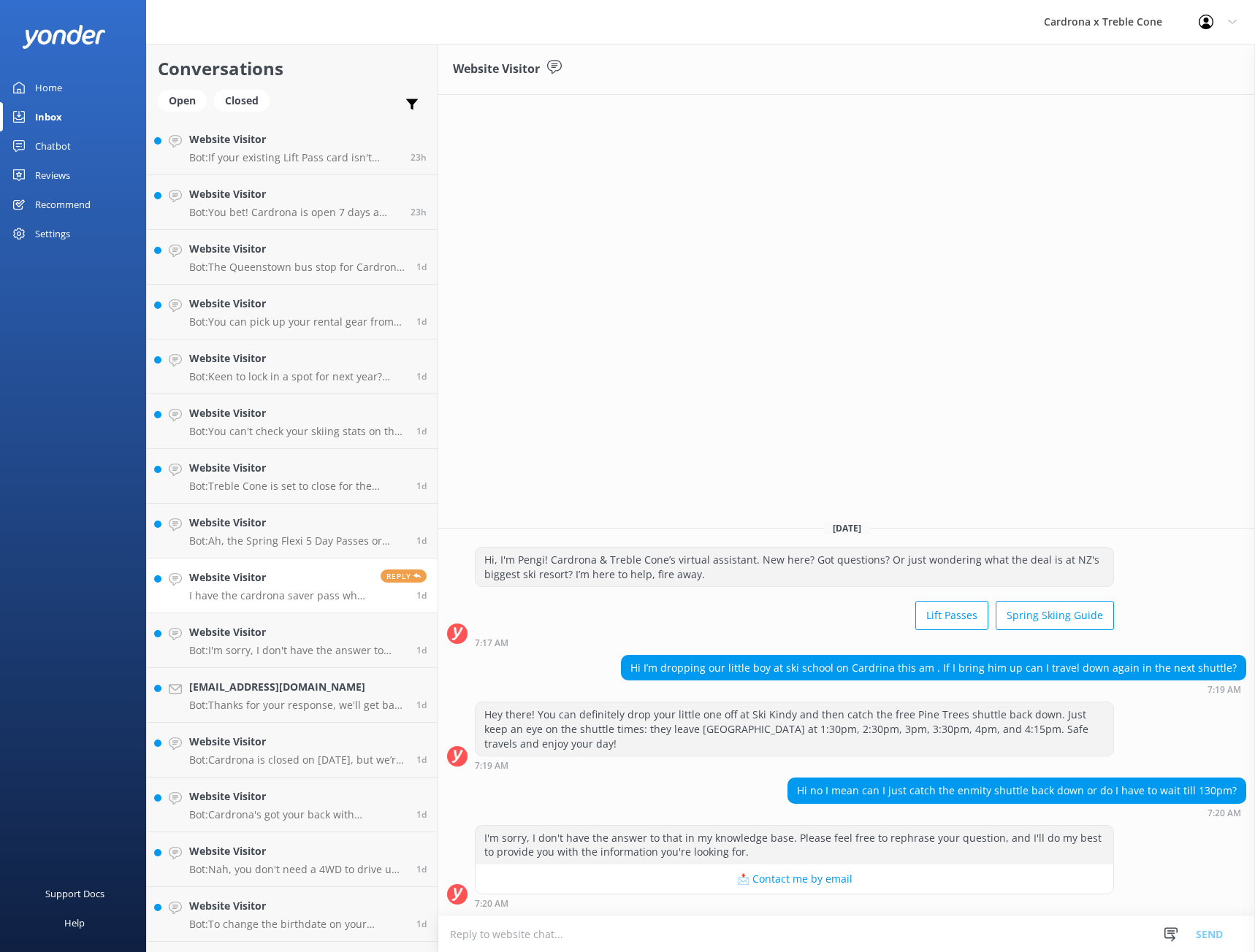
click at [257, 588] on div "Website Visitor I have the cardrona saver pass why can't I get a better price o…" at bounding box center [279, 585] width 181 height 32
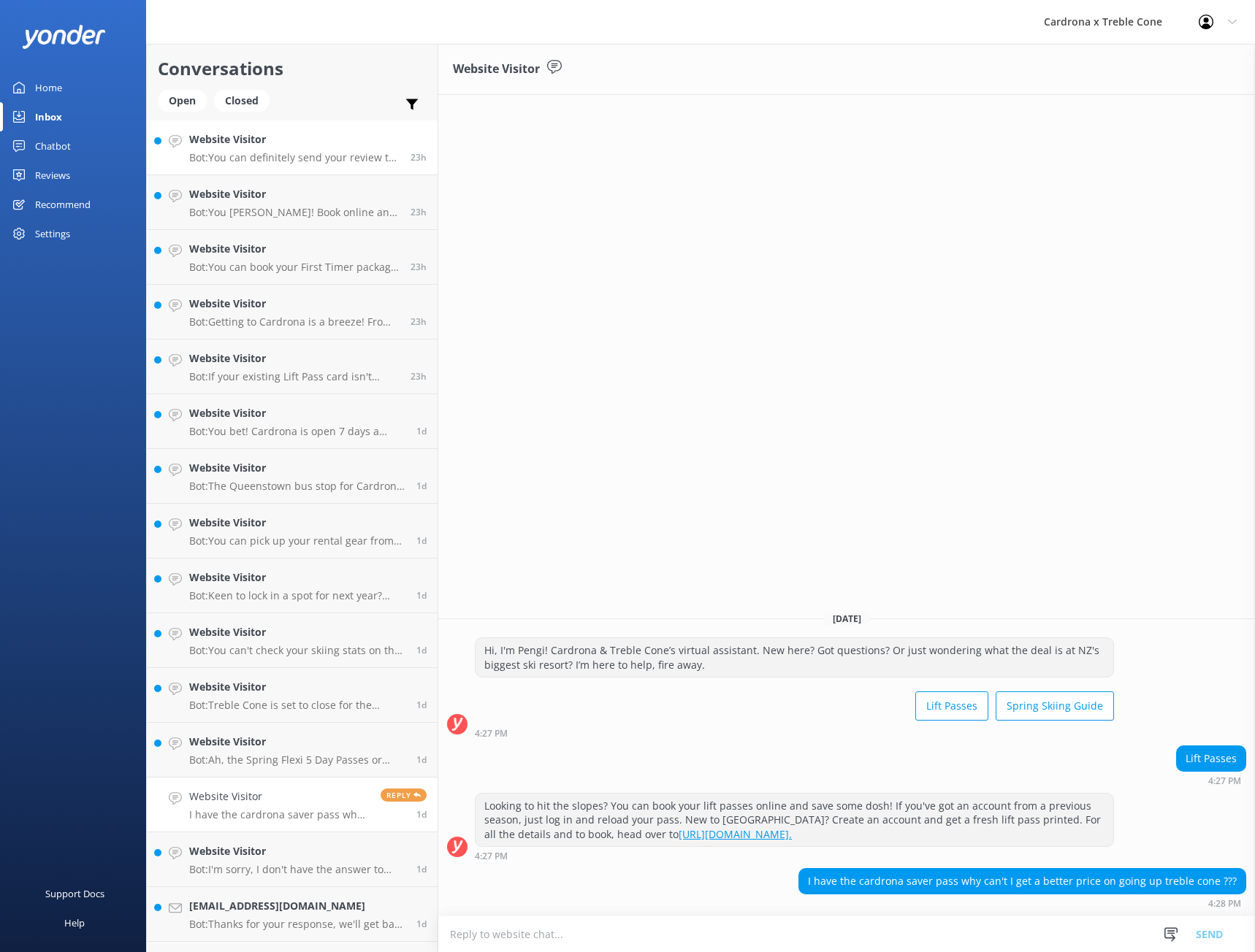
click at [259, 158] on p "Bot: You can definitely send your review to [EMAIL_ADDRESS][DOMAIN_NAME] as wel…" at bounding box center [294, 158] width 211 height 13
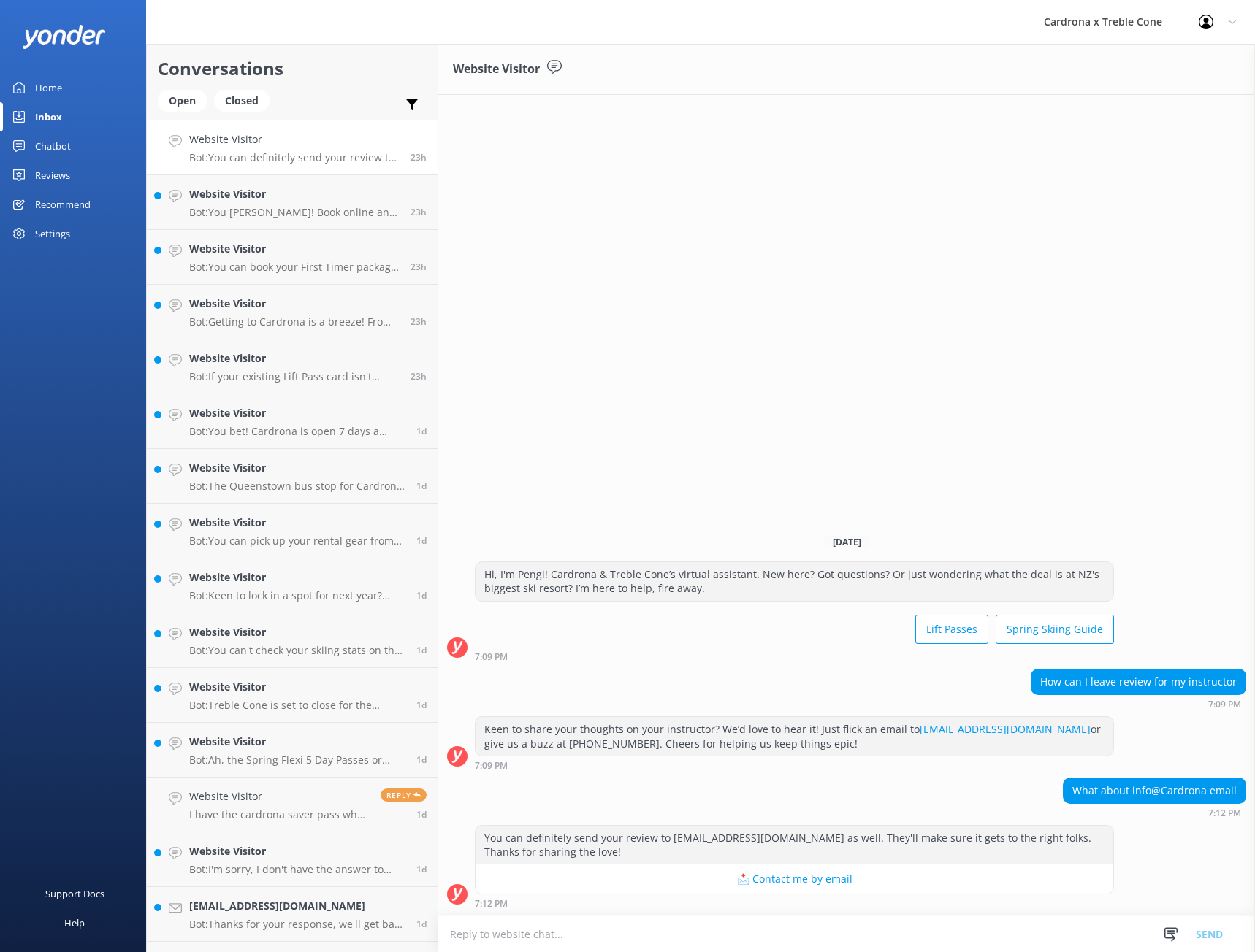
click at [65, 84] on link "Home" at bounding box center [73, 88] width 146 height 29
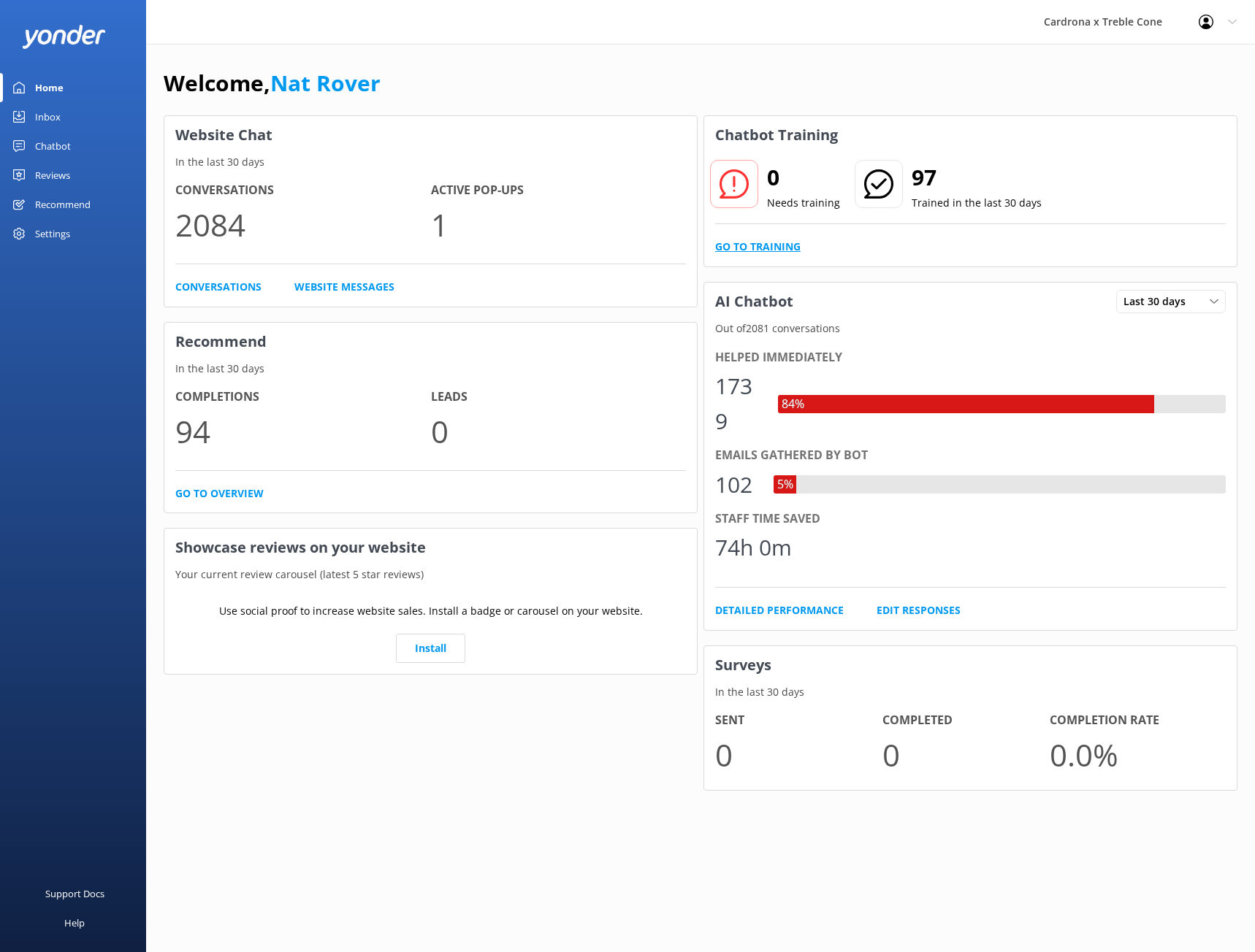
click at [775, 248] on link "Go to Training" at bounding box center [757, 247] width 85 height 16
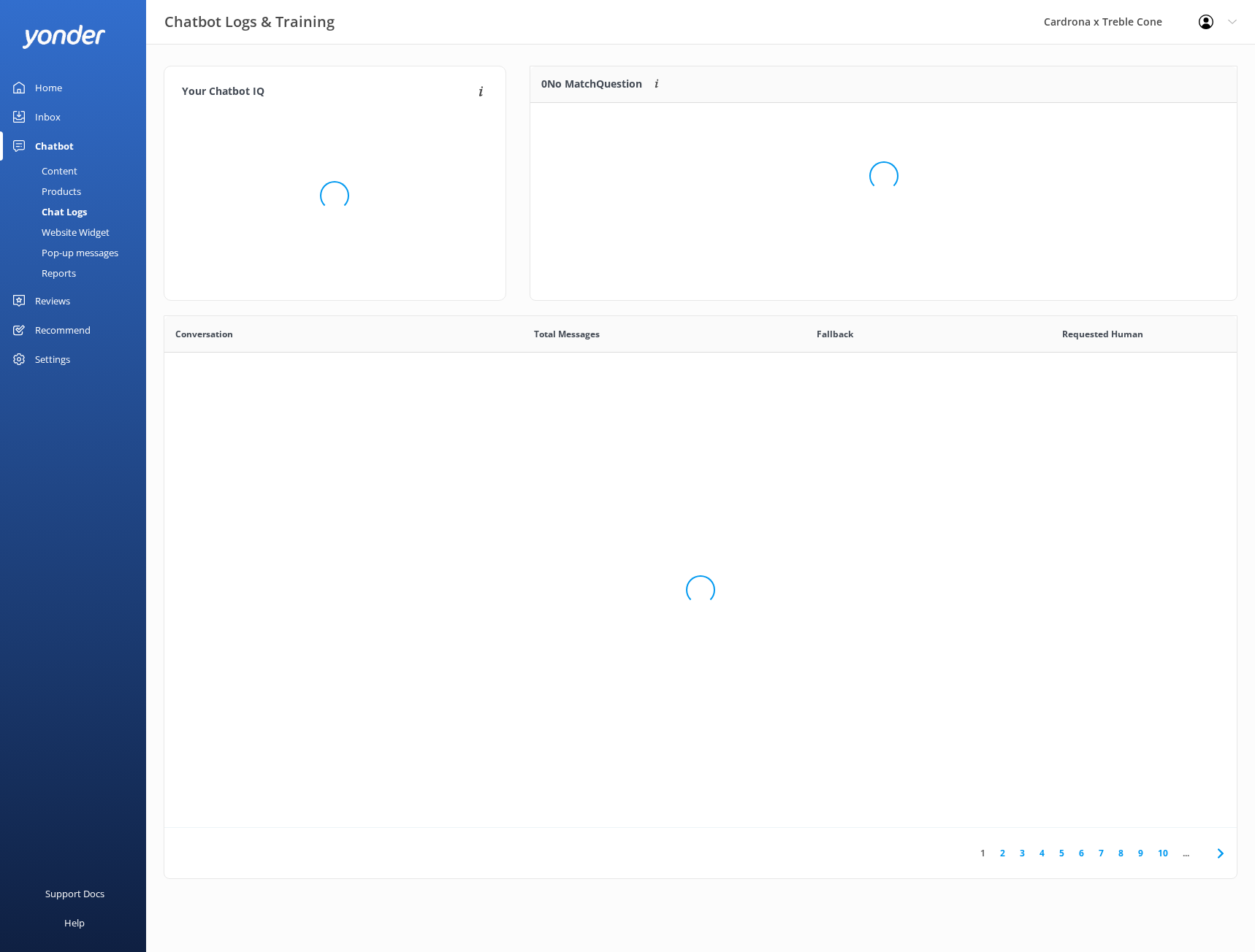
scroll to position [501, 1061]
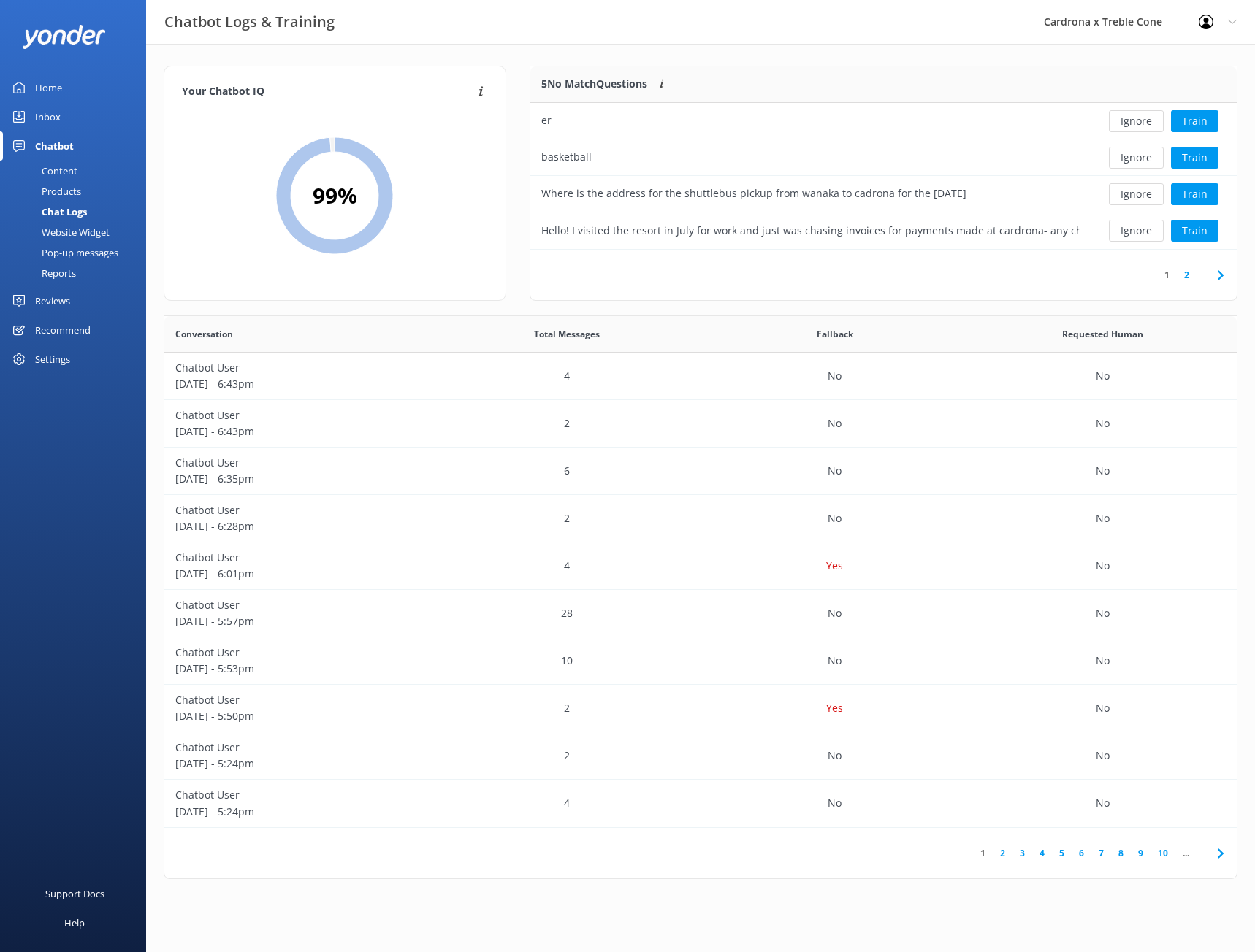
click at [50, 87] on div "Home" at bounding box center [48, 88] width 27 height 29
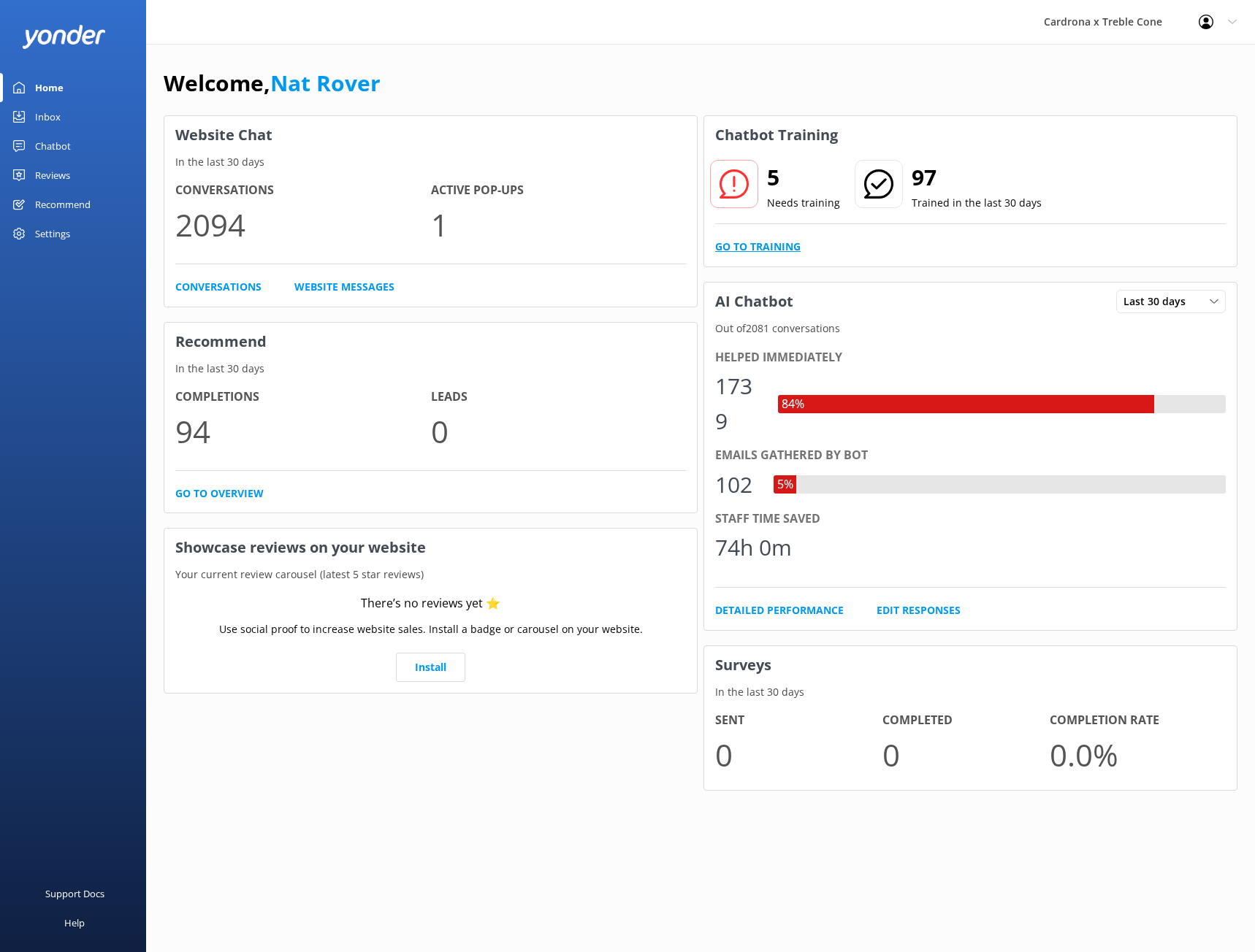
click at [753, 240] on link "Go to Training" at bounding box center [757, 247] width 85 height 16
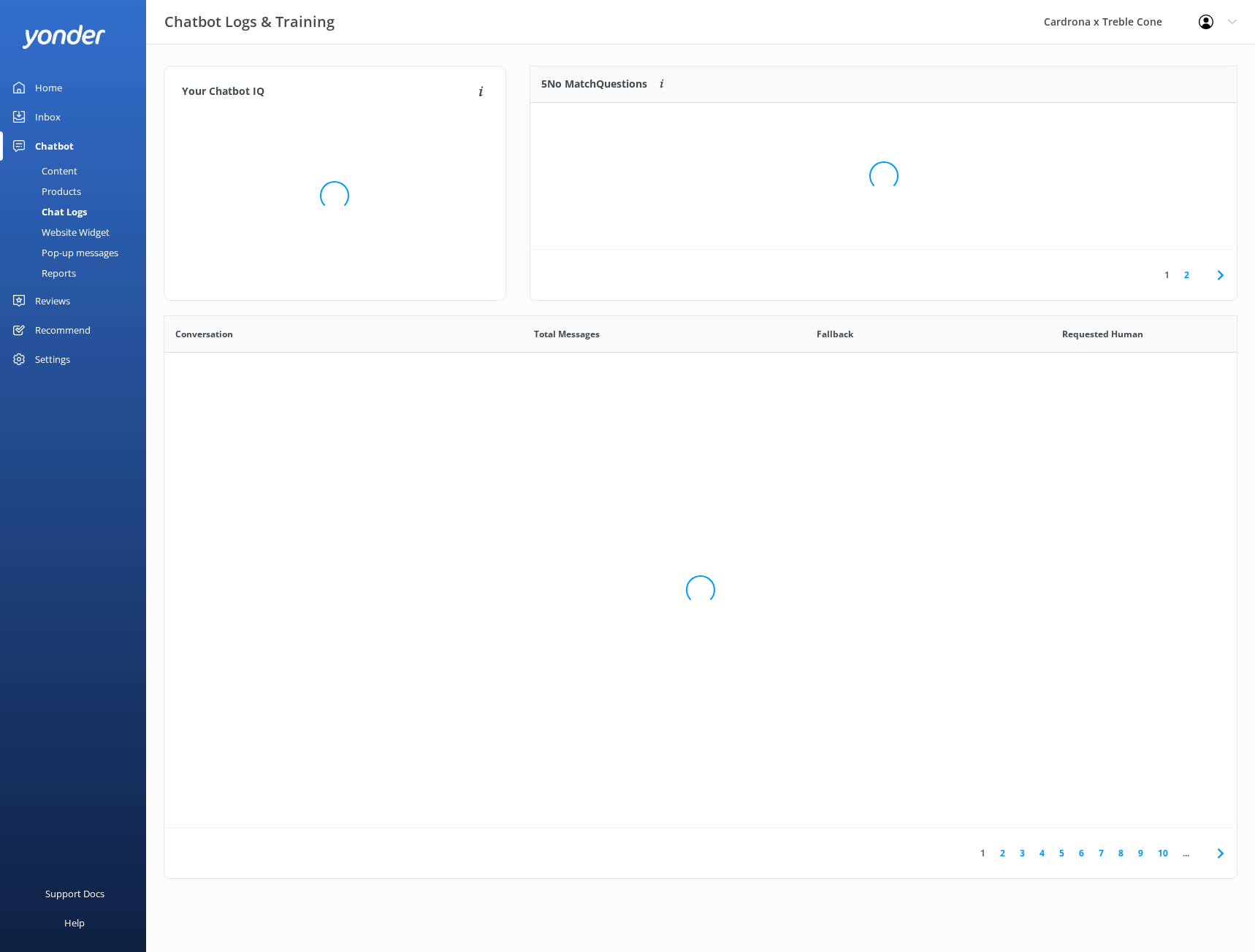
scroll to position [501, 1061]
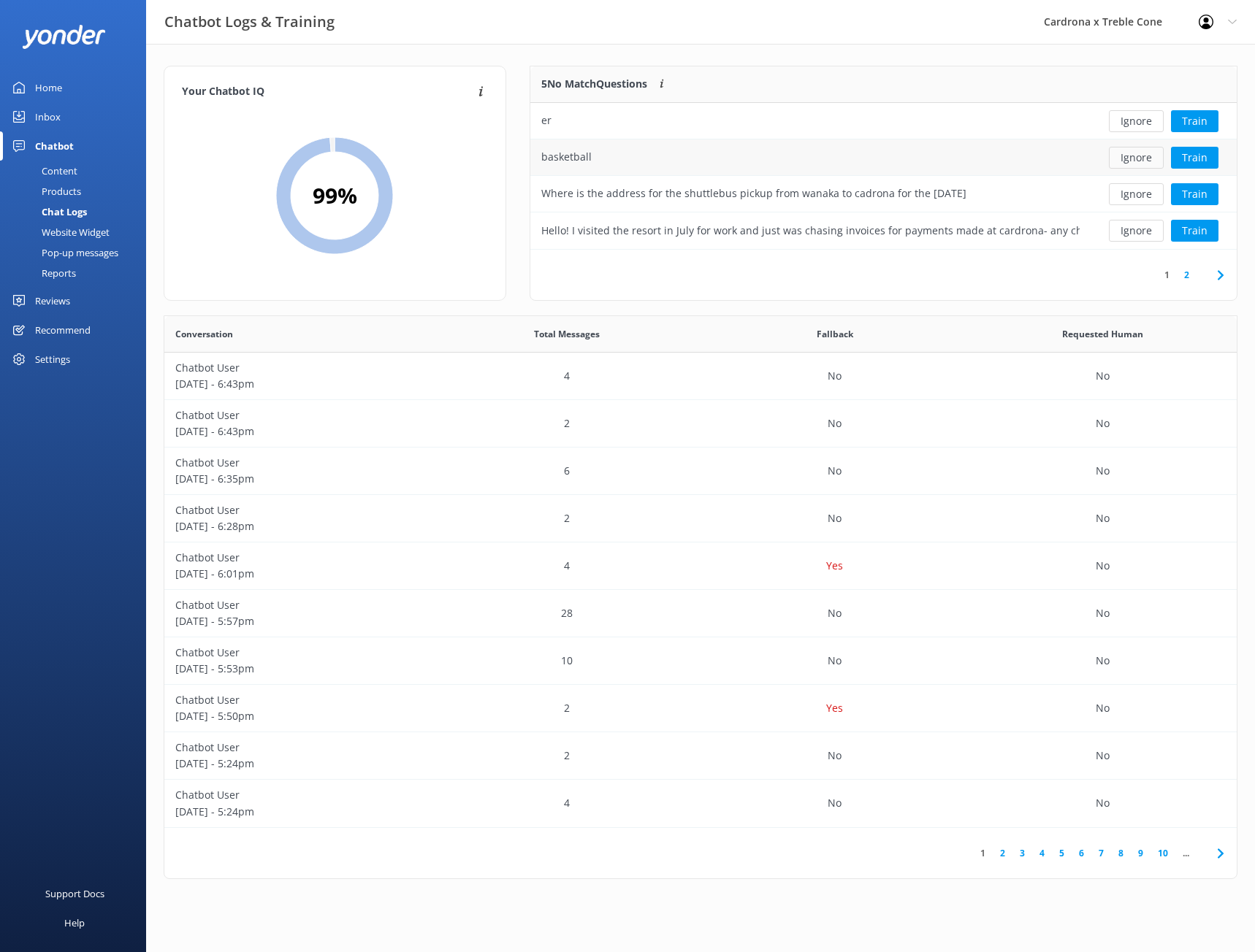
click at [1135, 155] on button "Ignore" at bounding box center [1136, 158] width 54 height 22
click at [1135, 230] on button "Ignore" at bounding box center [1136, 231] width 54 height 22
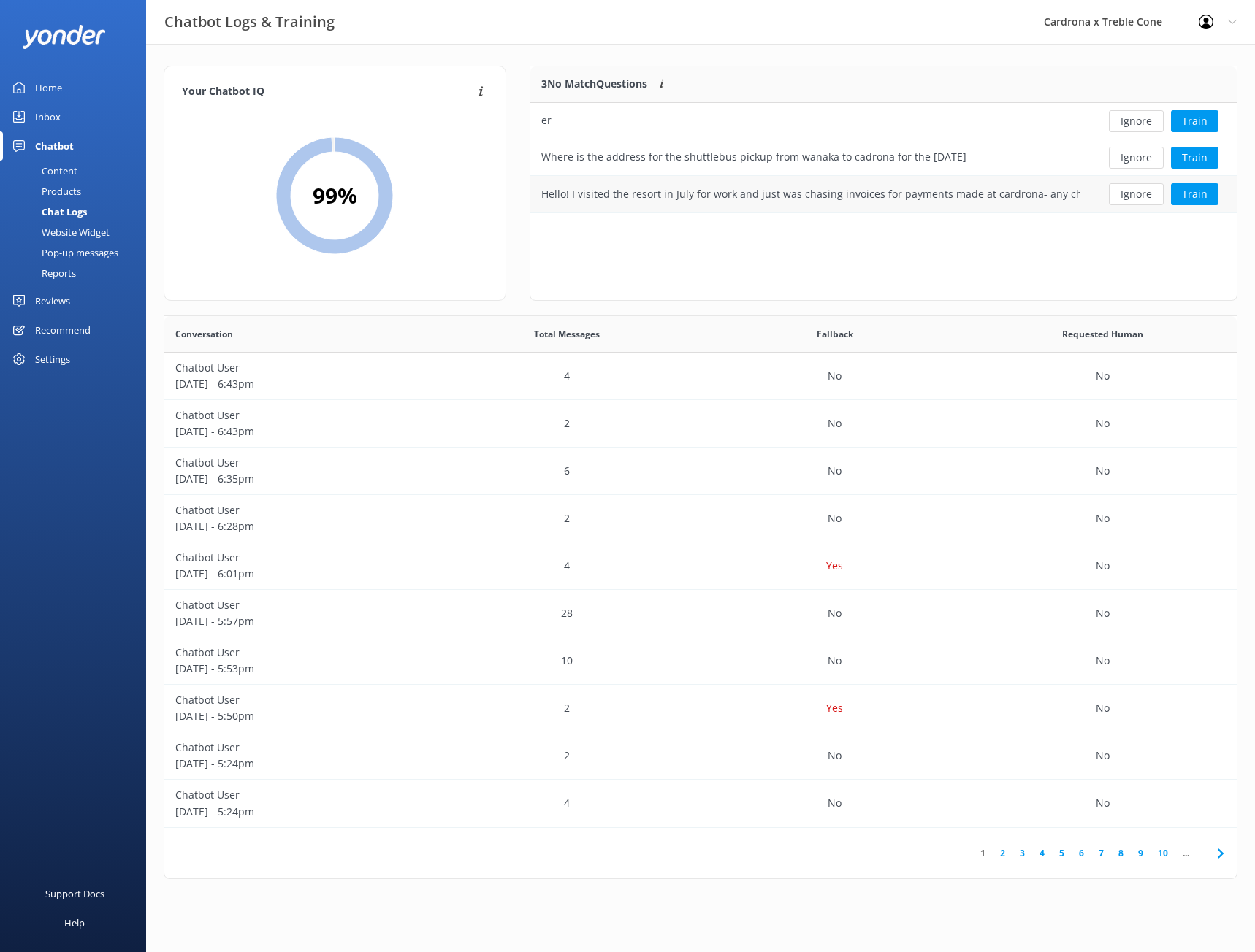
click at [1127, 196] on button "Ignore" at bounding box center [1136, 194] width 54 height 22
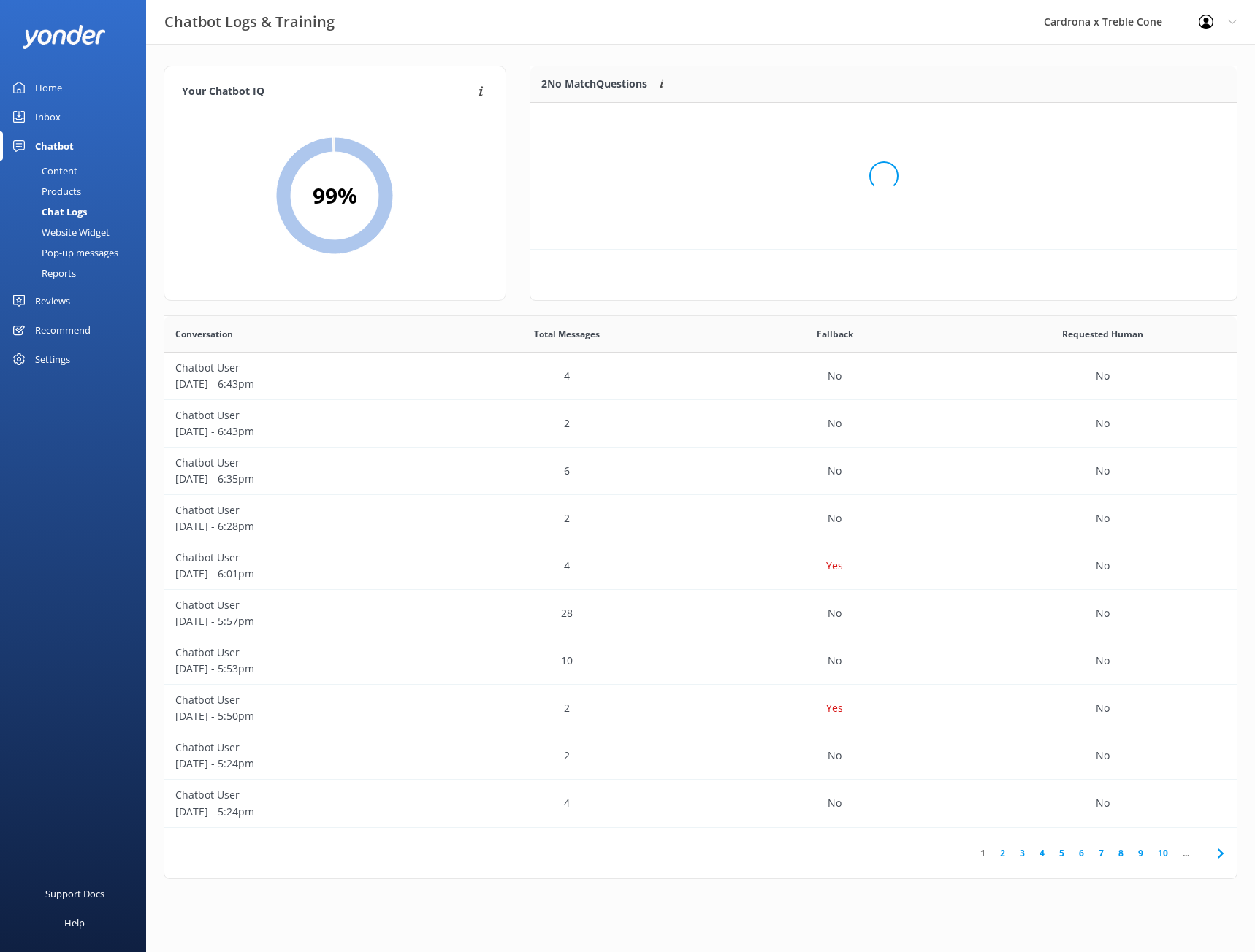
scroll to position [99, 696]
click at [932, 117] on div "er" at bounding box center [810, 121] width 560 height 36
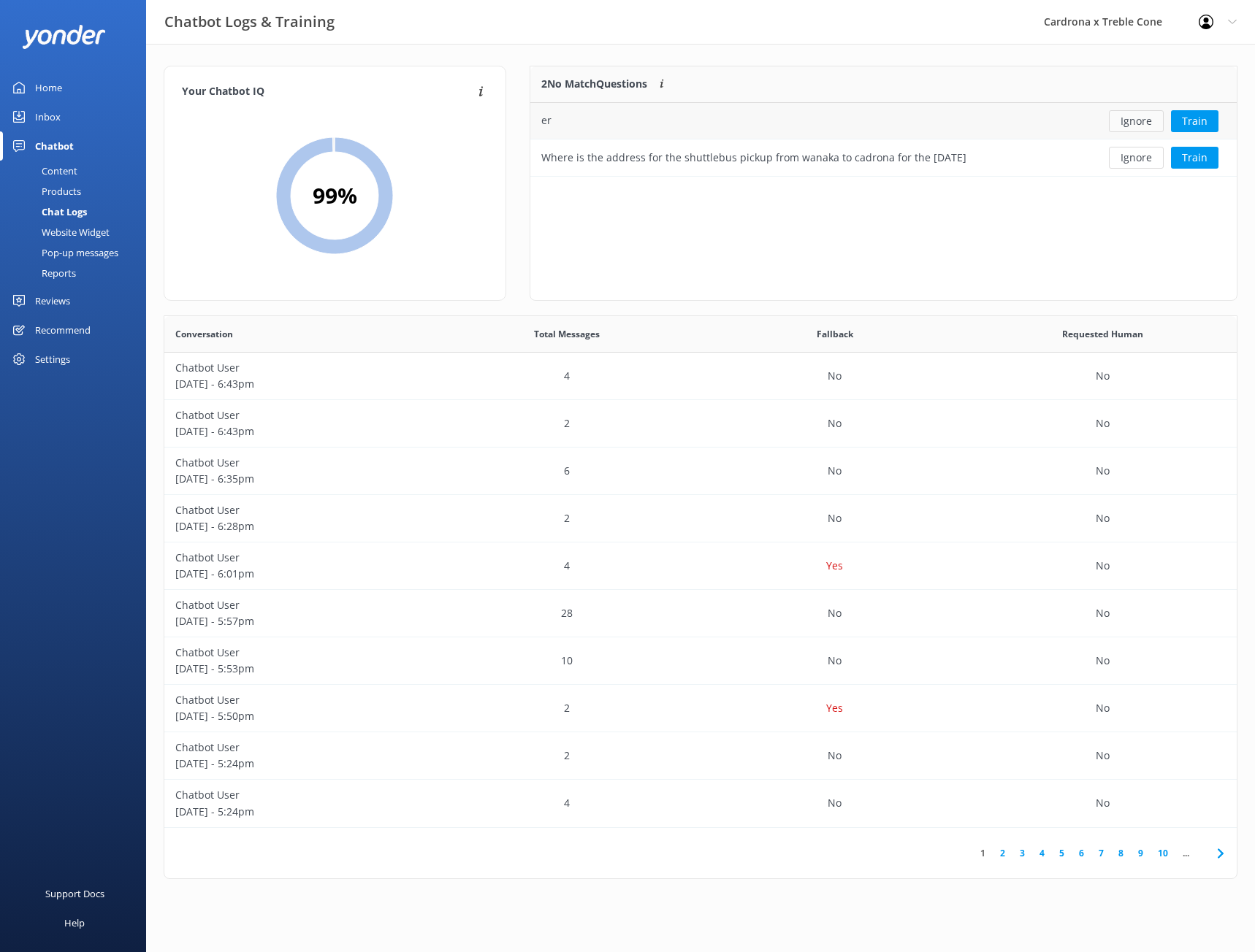
click at [1143, 120] on button "Ignore" at bounding box center [1136, 121] width 54 height 22
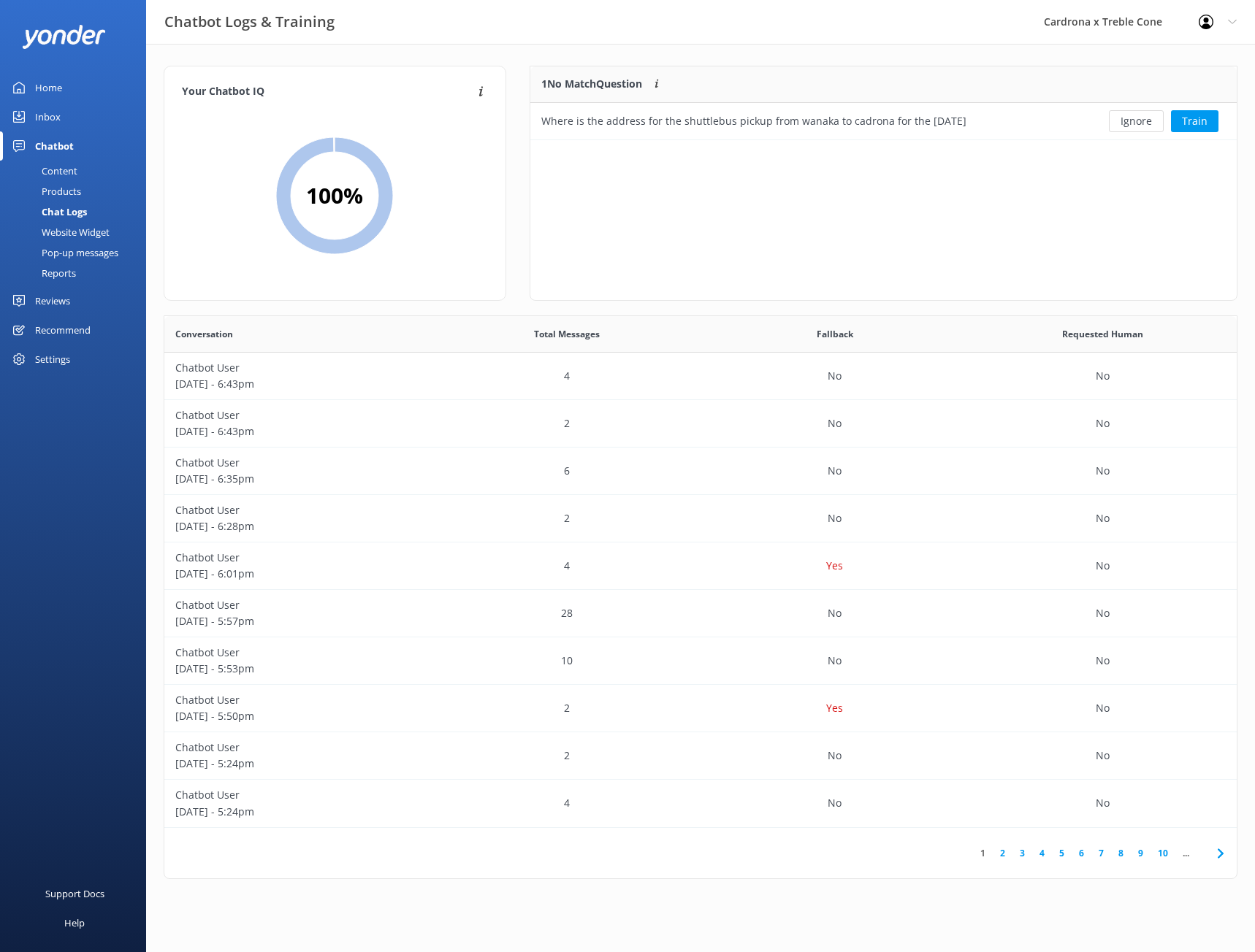
scroll to position [63, 696]
click at [1200, 118] on button "Train" at bounding box center [1194, 121] width 47 height 22
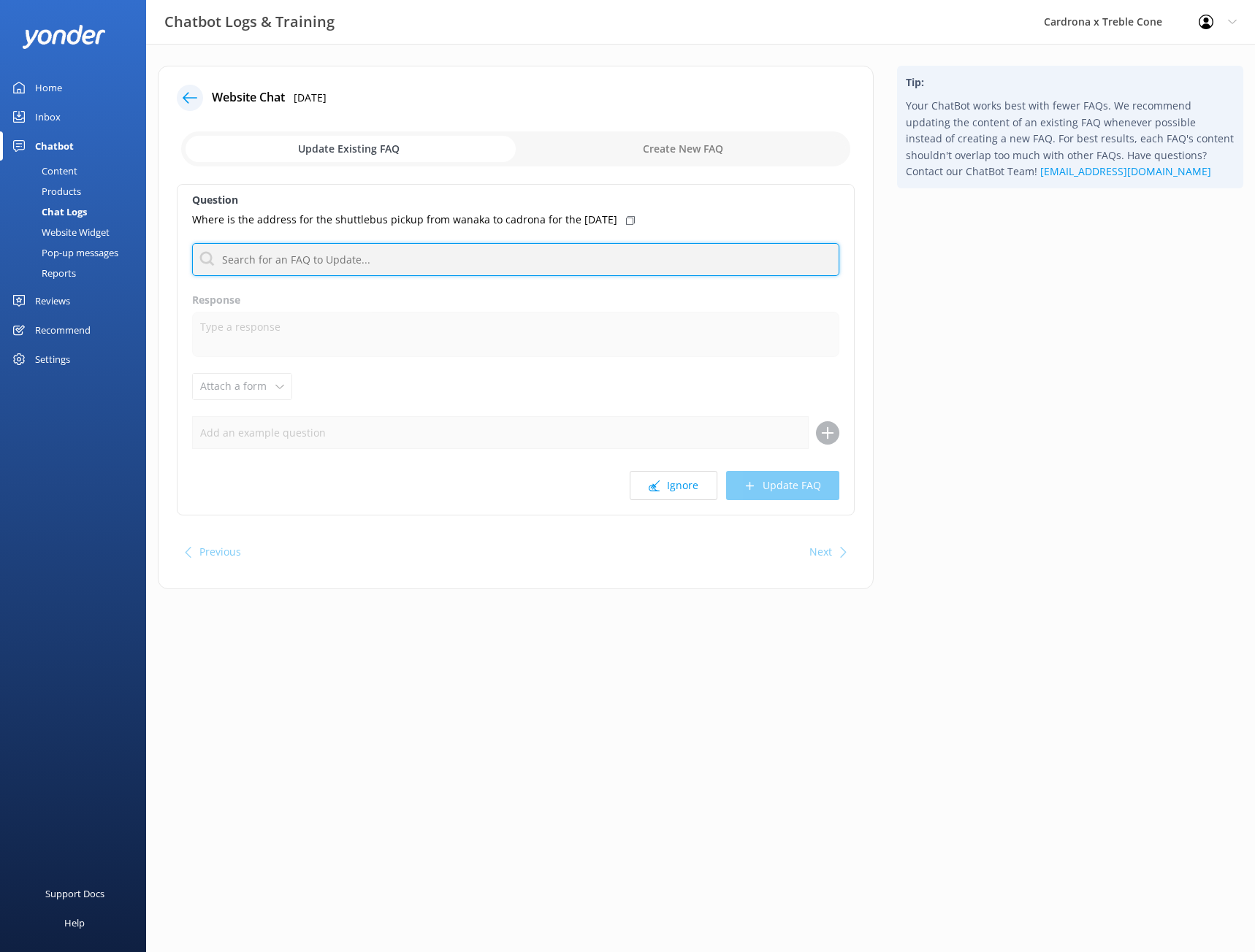
click at [437, 261] on input "text" at bounding box center [516, 259] width 647 height 33
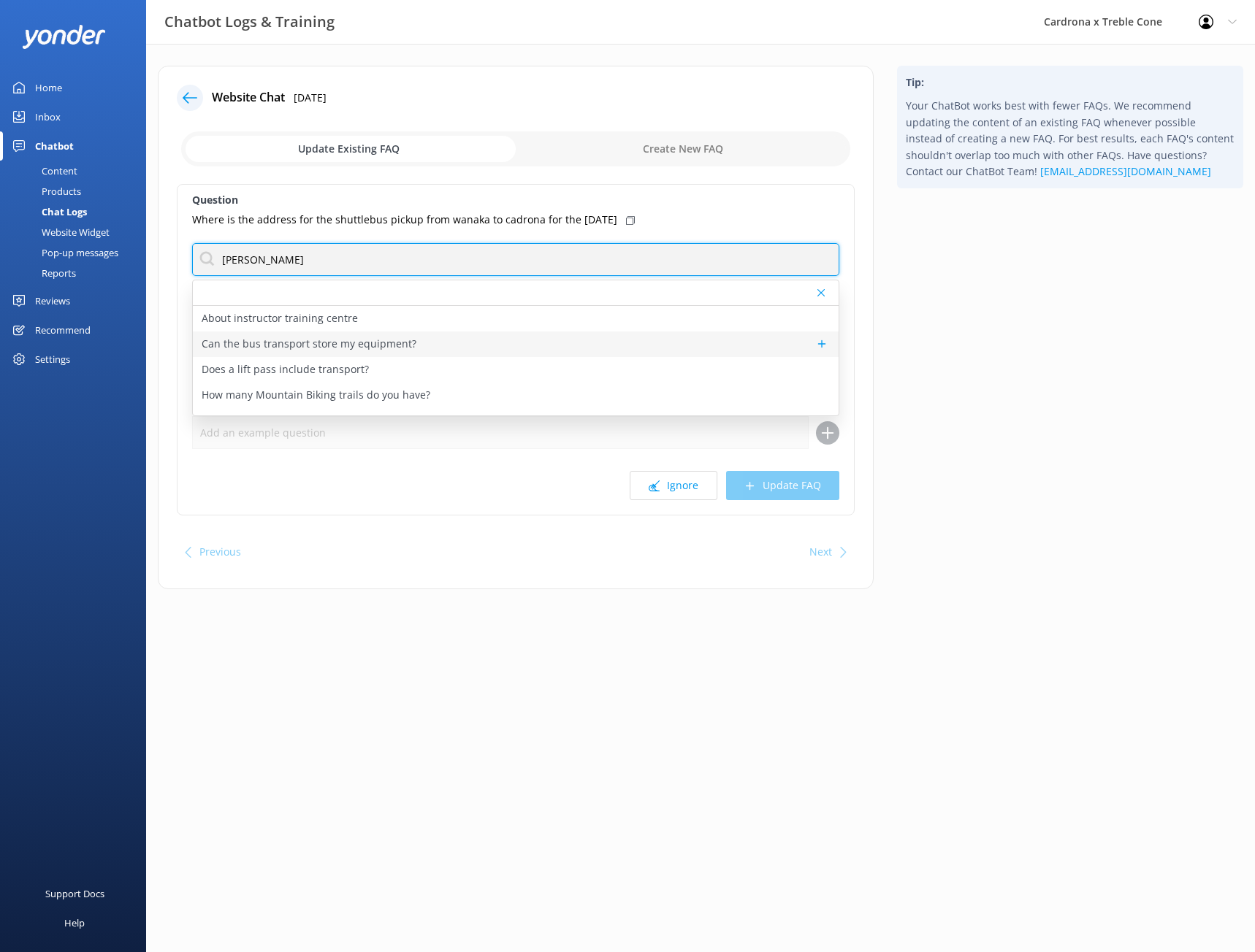
type input "transport"
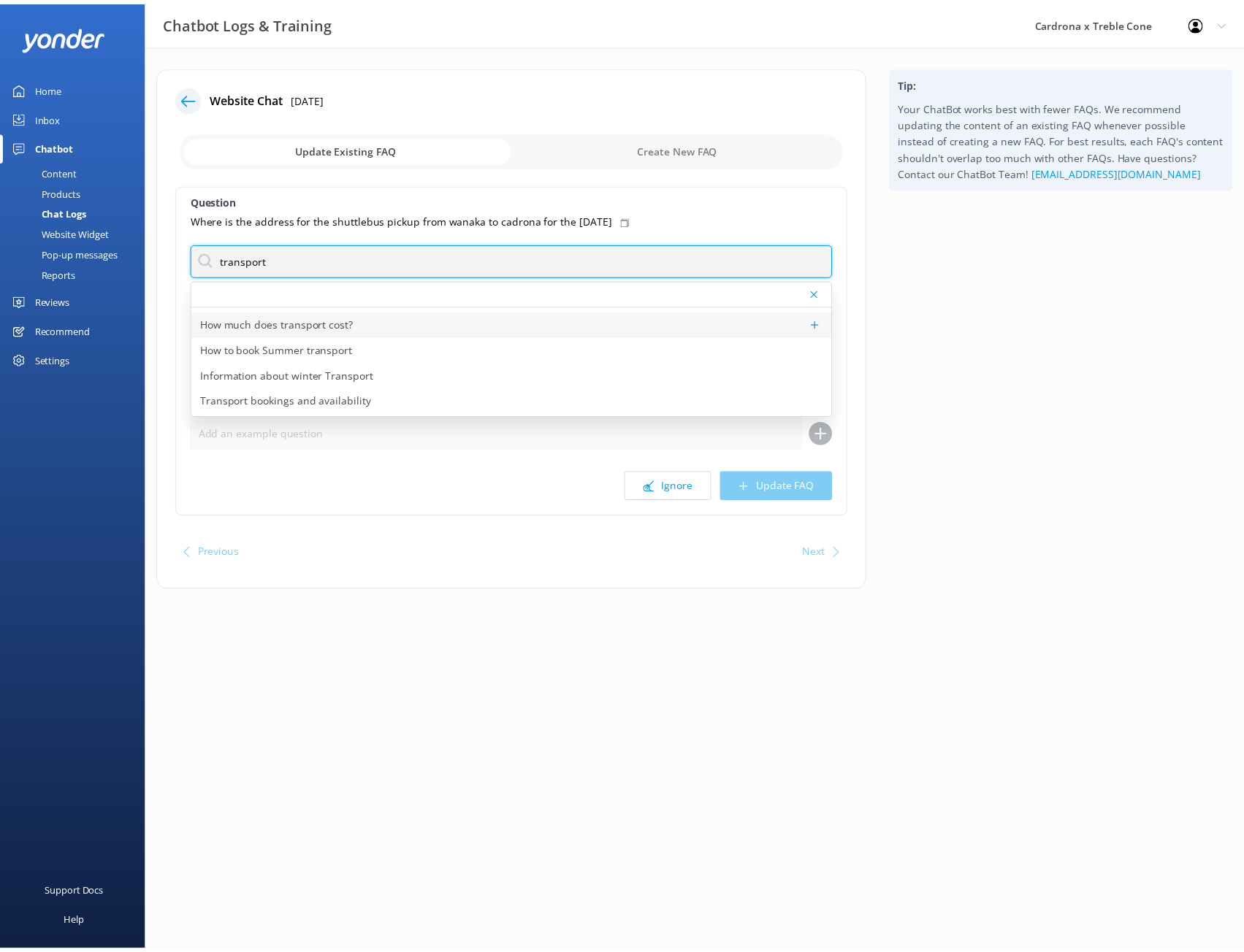
scroll to position [69, 0]
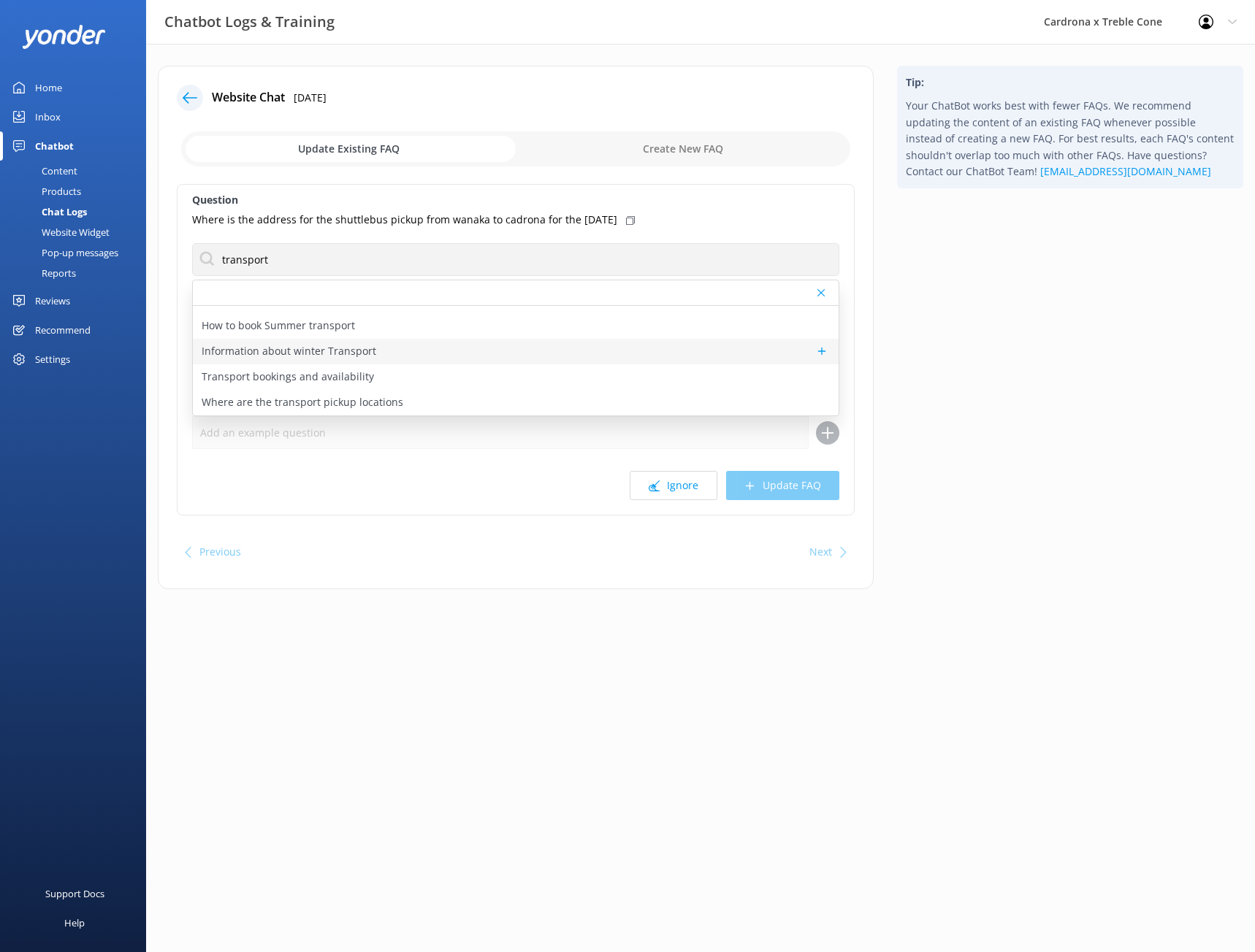
click at [326, 350] on p "Information about winter Transport" at bounding box center [289, 351] width 174 height 16
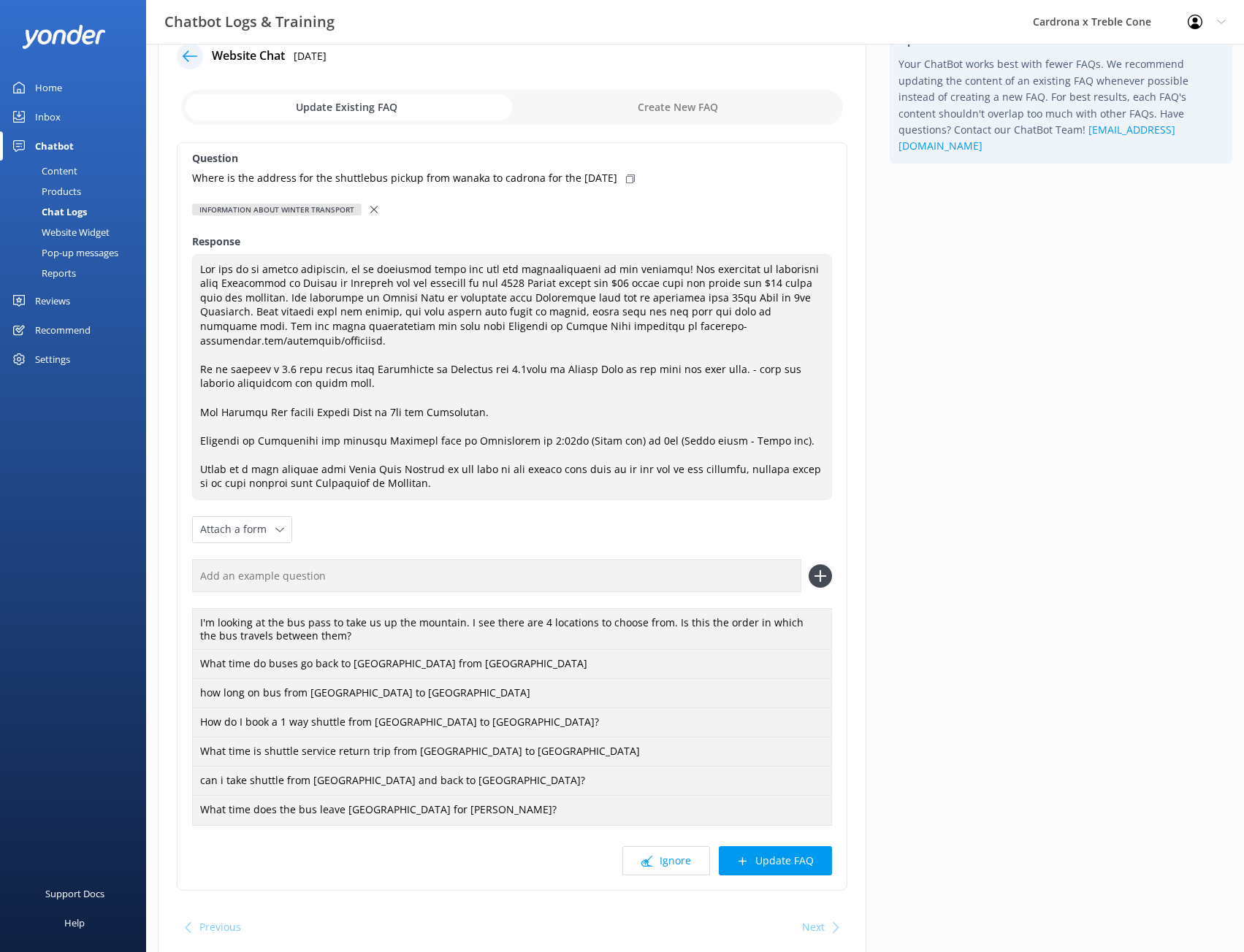
scroll to position [84, 0]
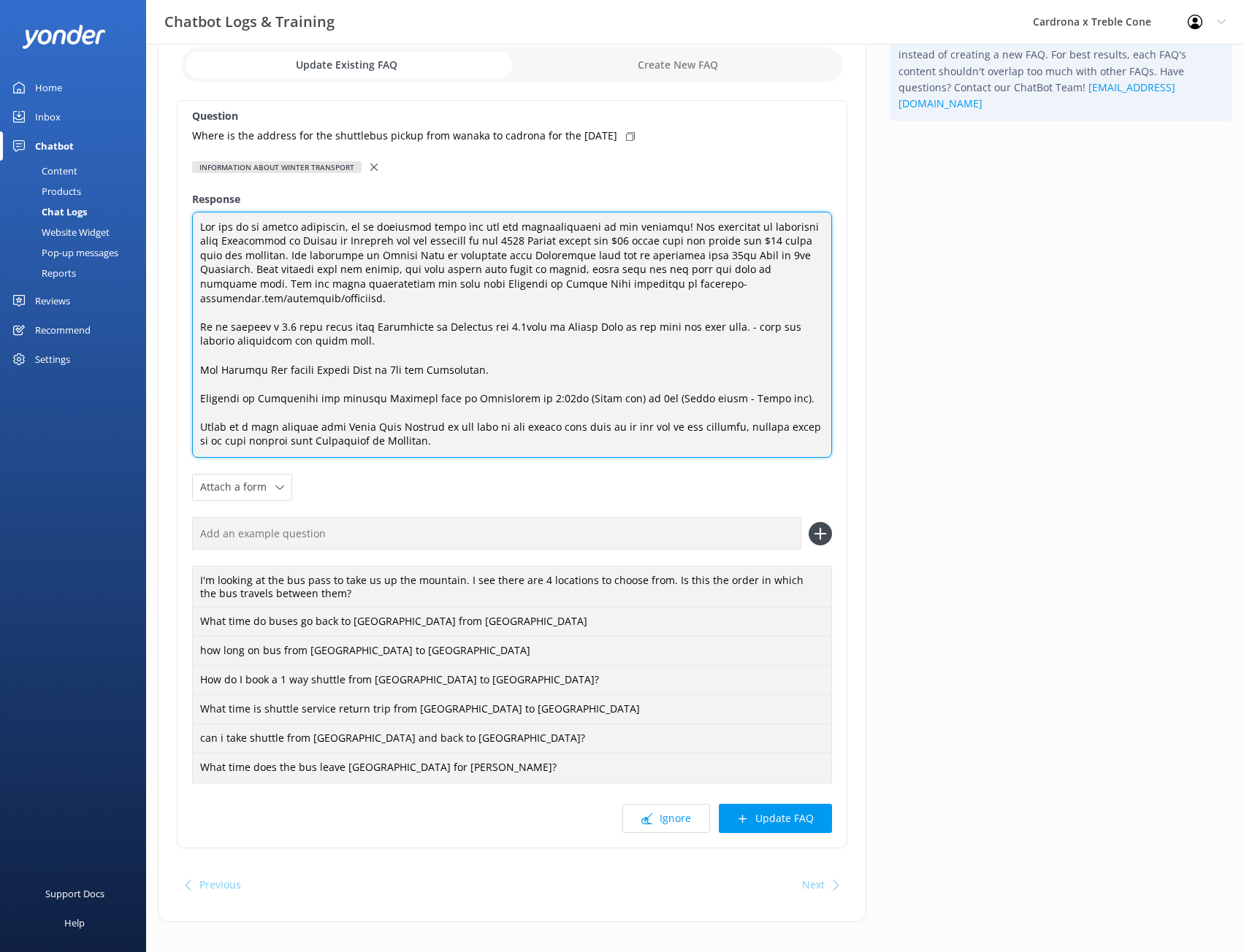
click at [452, 433] on textarea at bounding box center [512, 335] width 640 height 247
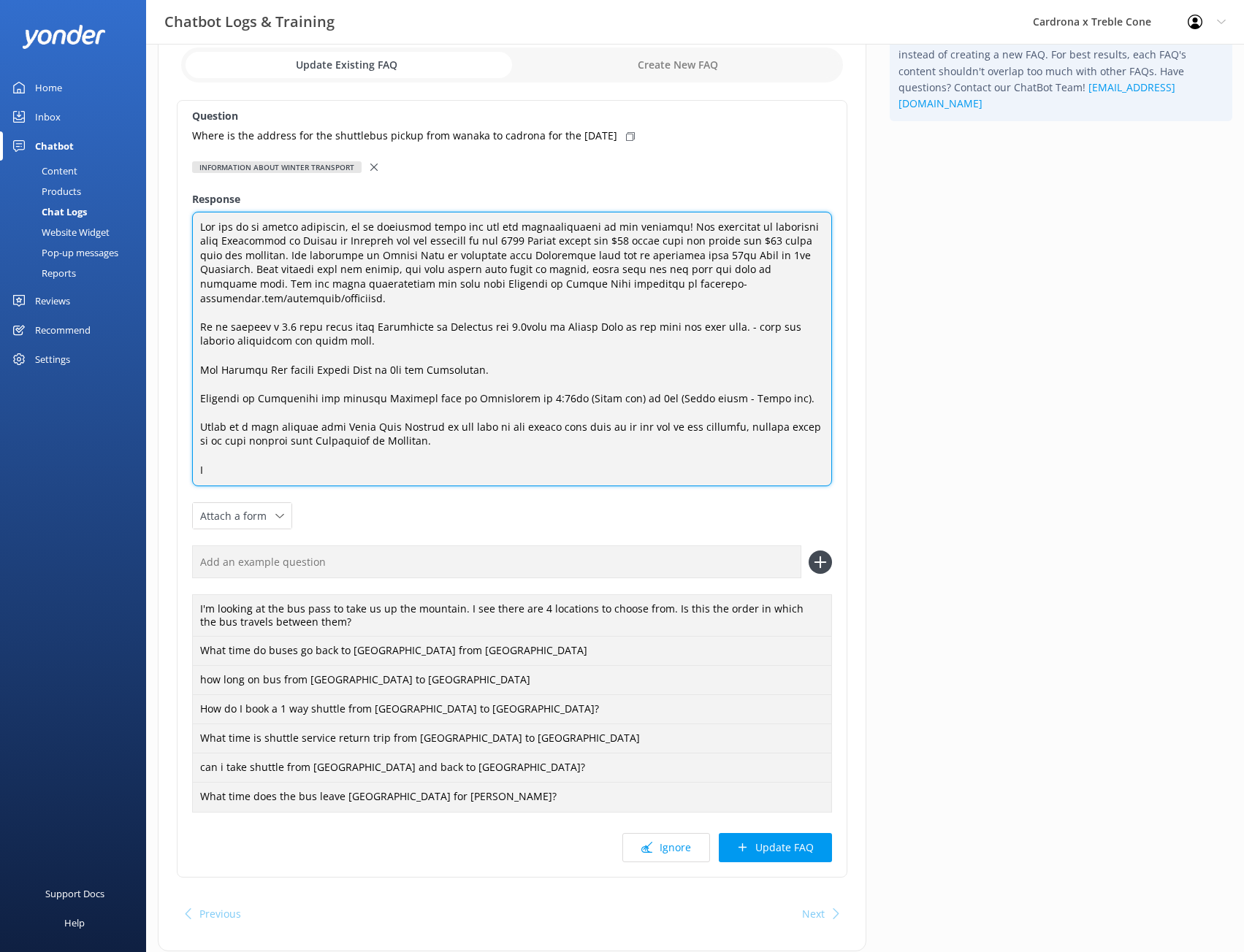
scroll to position [0, 0]
paste textarea "[URL][DOMAIN_NAME]"
type textarea "Our aim is to reduce emissions, so we encourage using the bus for transportatio…"
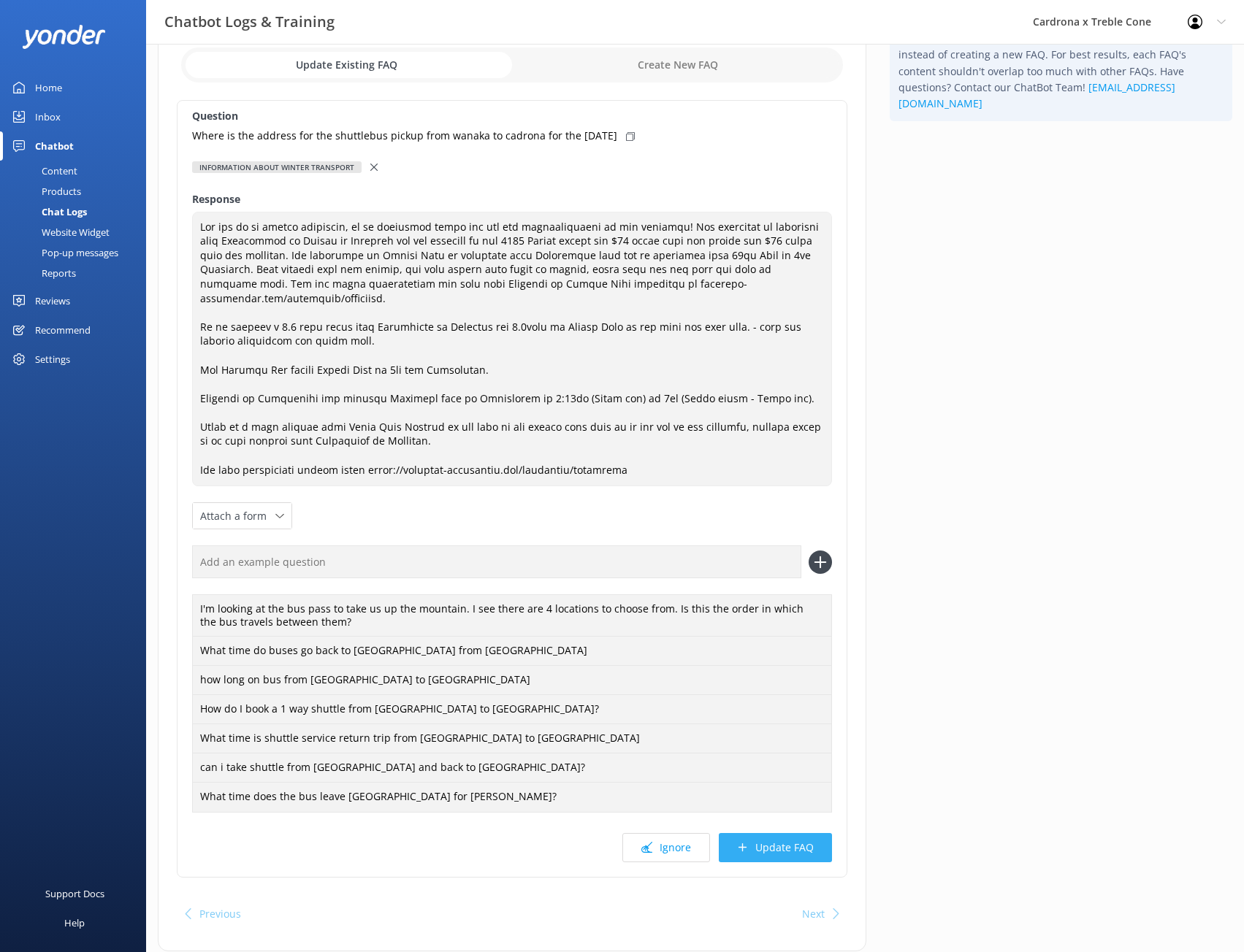
click at [782, 833] on button "Update FAQ" at bounding box center [775, 847] width 114 height 29
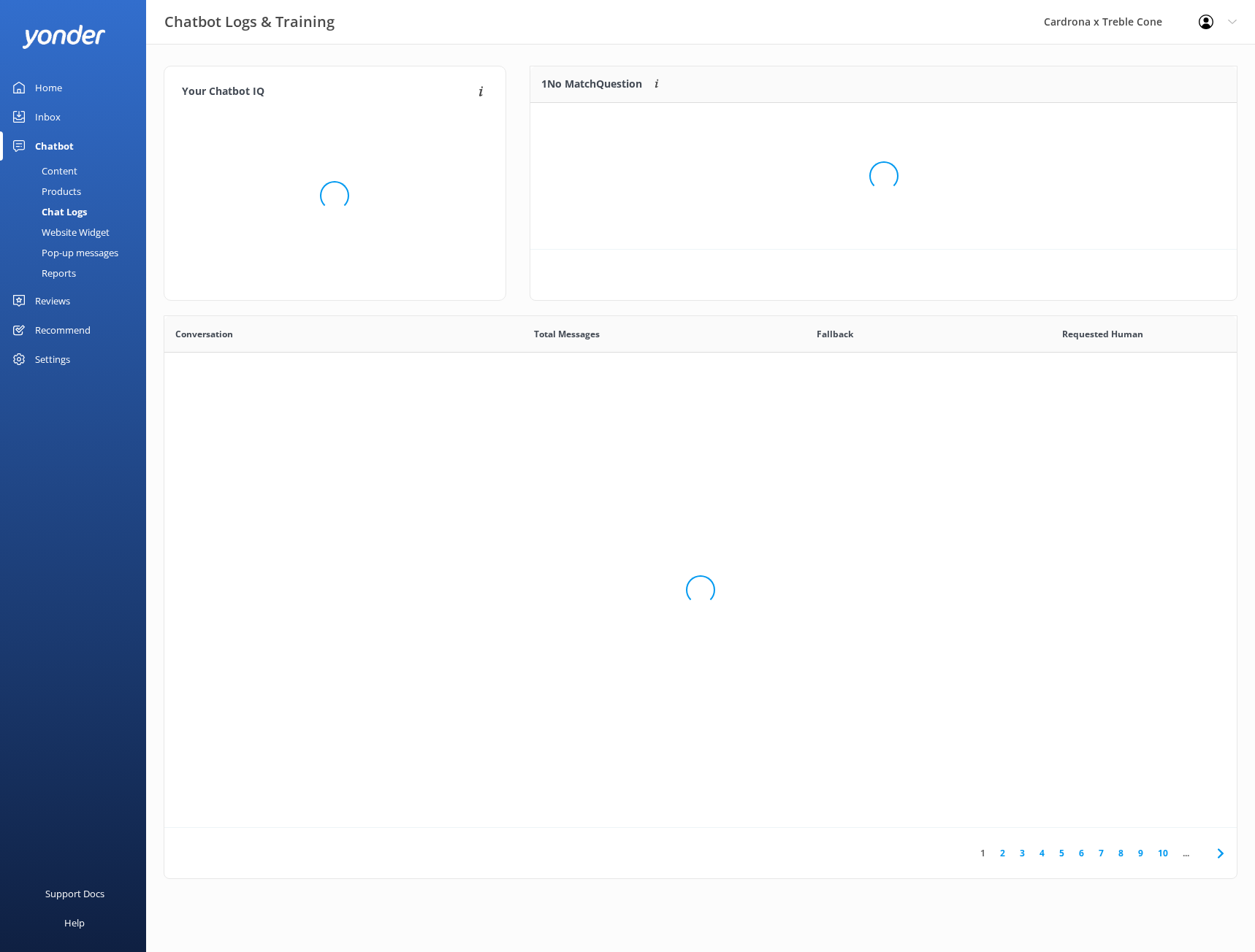
scroll to position [501, 1061]
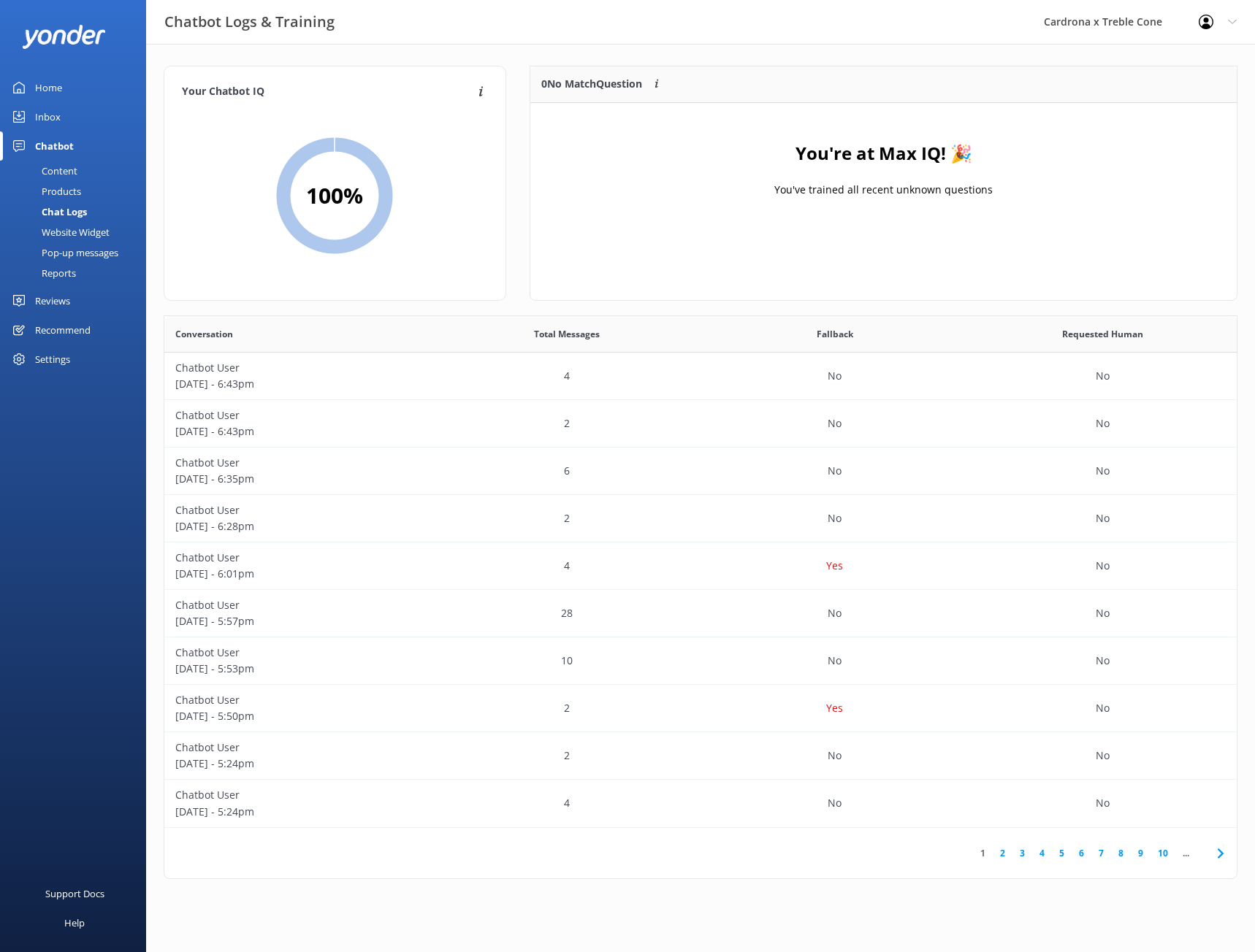
click at [47, 84] on div "Home" at bounding box center [48, 88] width 27 height 29
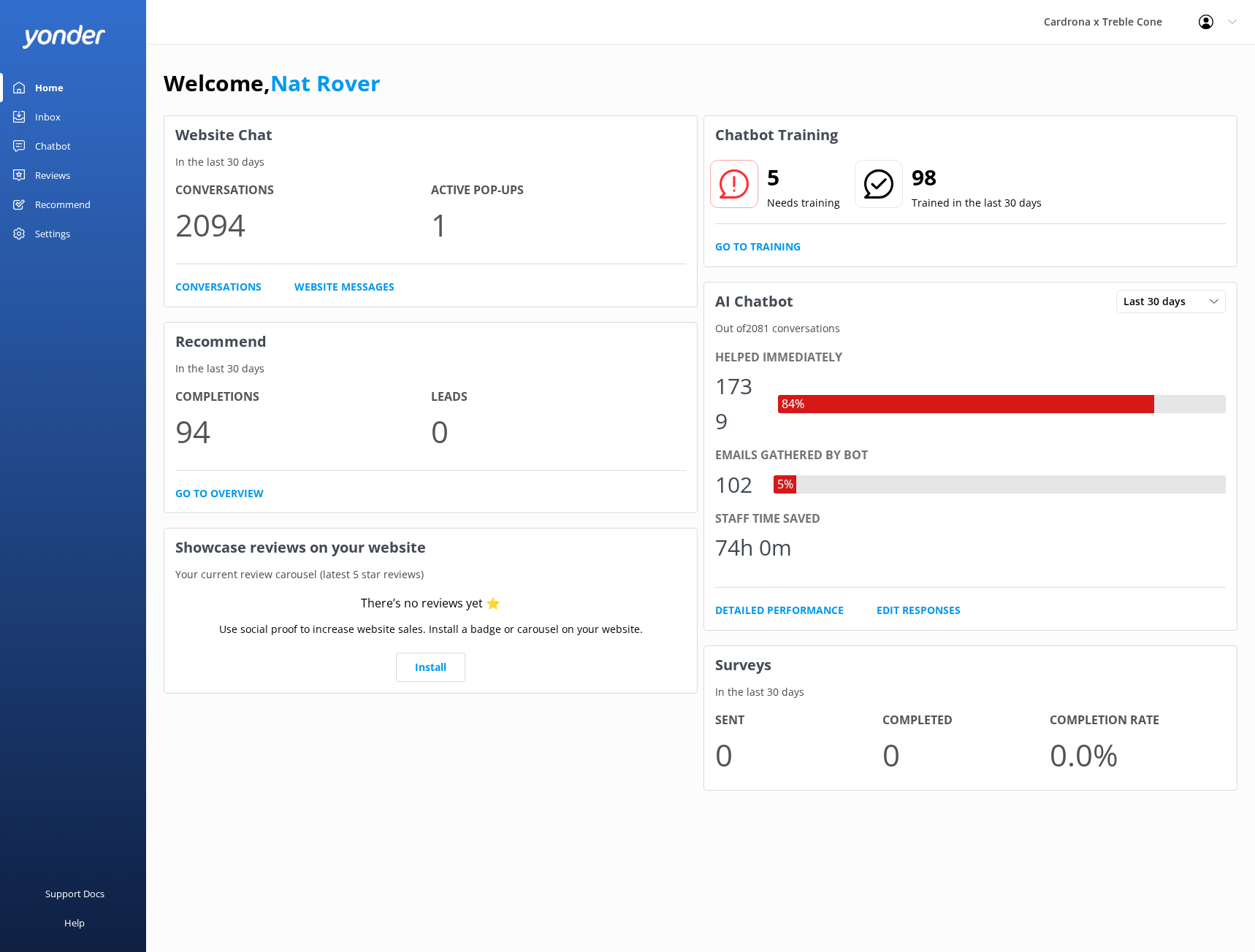
click at [57, 151] on div "Chatbot" at bounding box center [52, 146] width 35 height 29
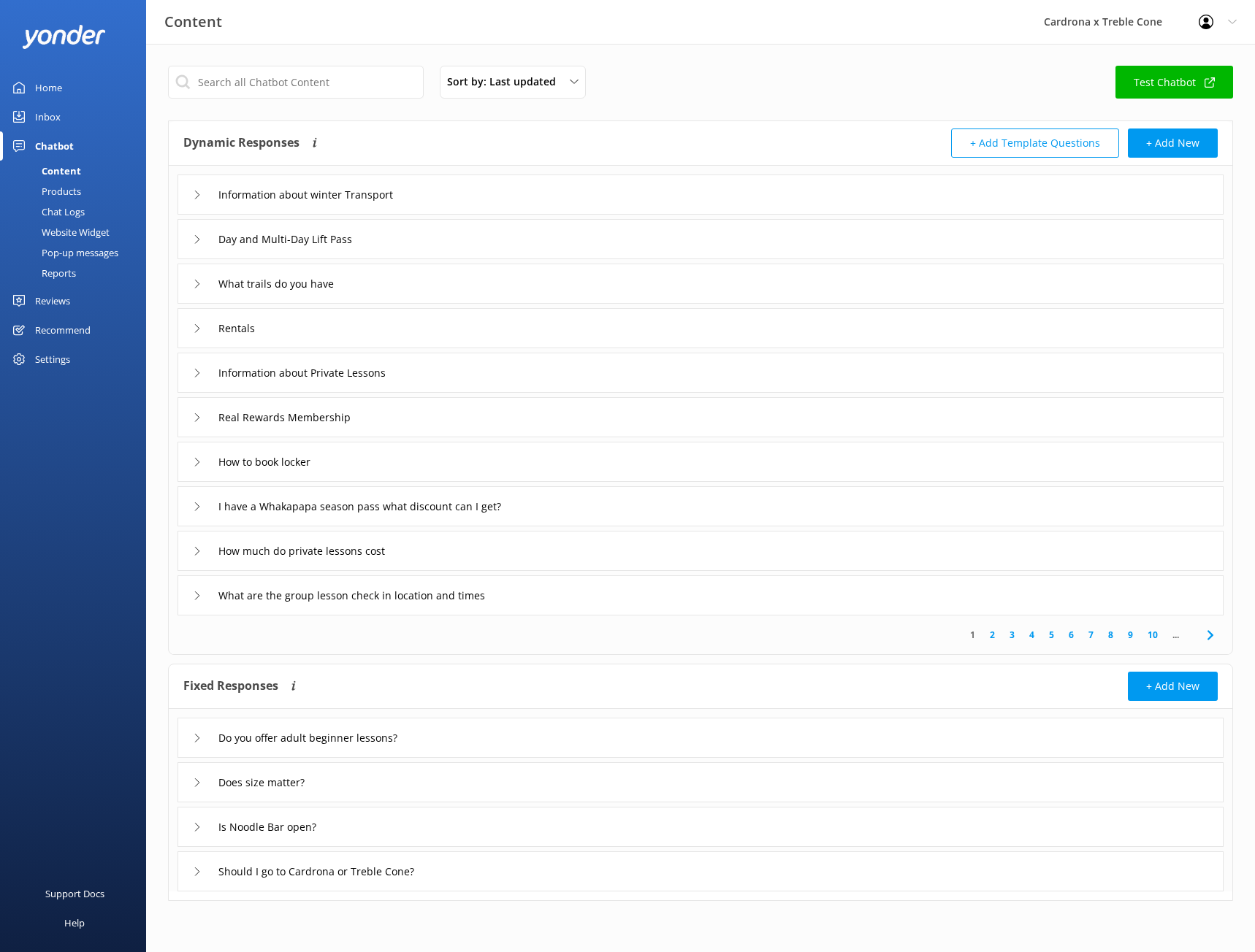
click at [54, 114] on div "Inbox" at bounding box center [47, 117] width 25 height 29
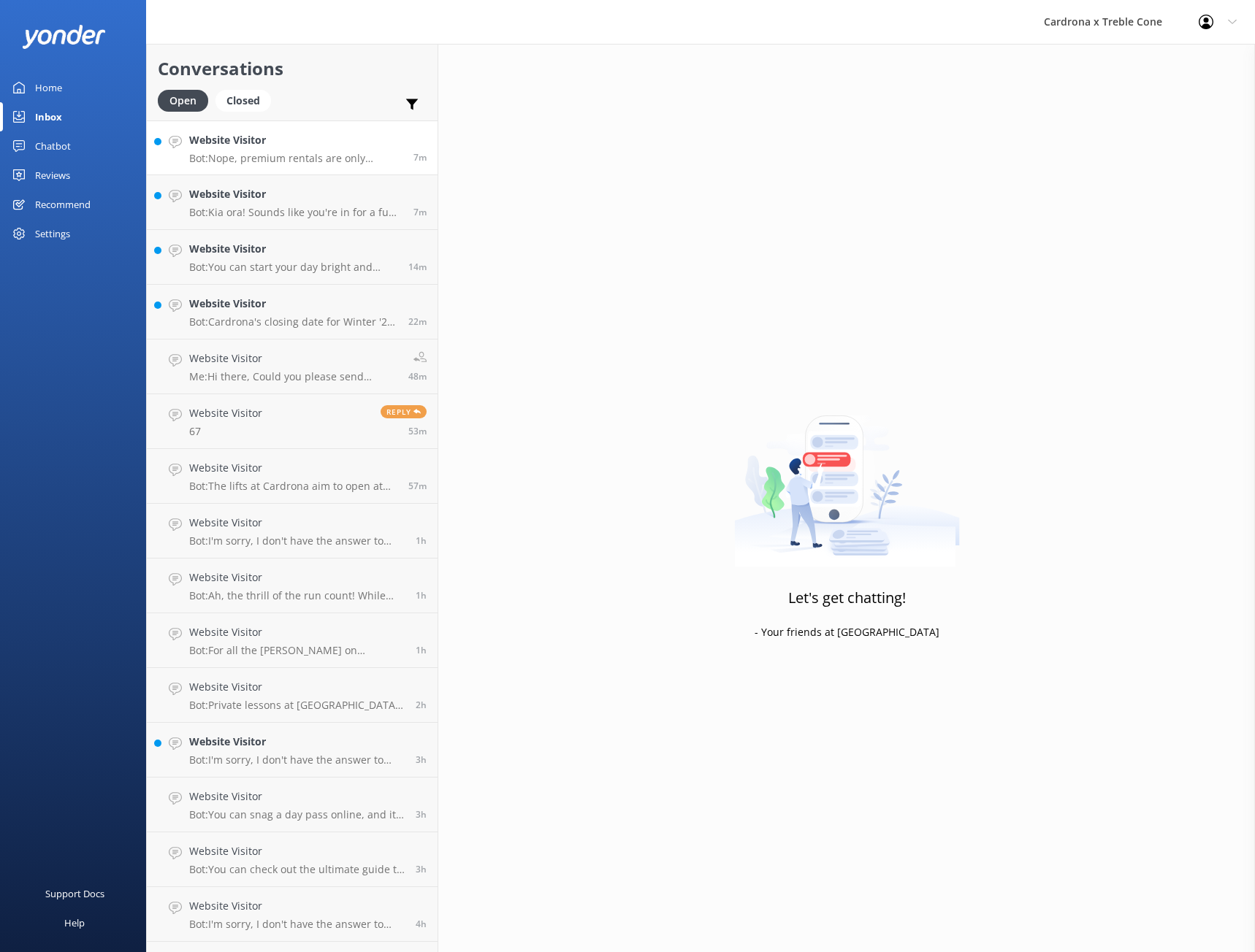
click at [274, 155] on p "Bot: Nope, premium rentals are only available for pick-up on the mountain. But …" at bounding box center [296, 159] width 213 height 13
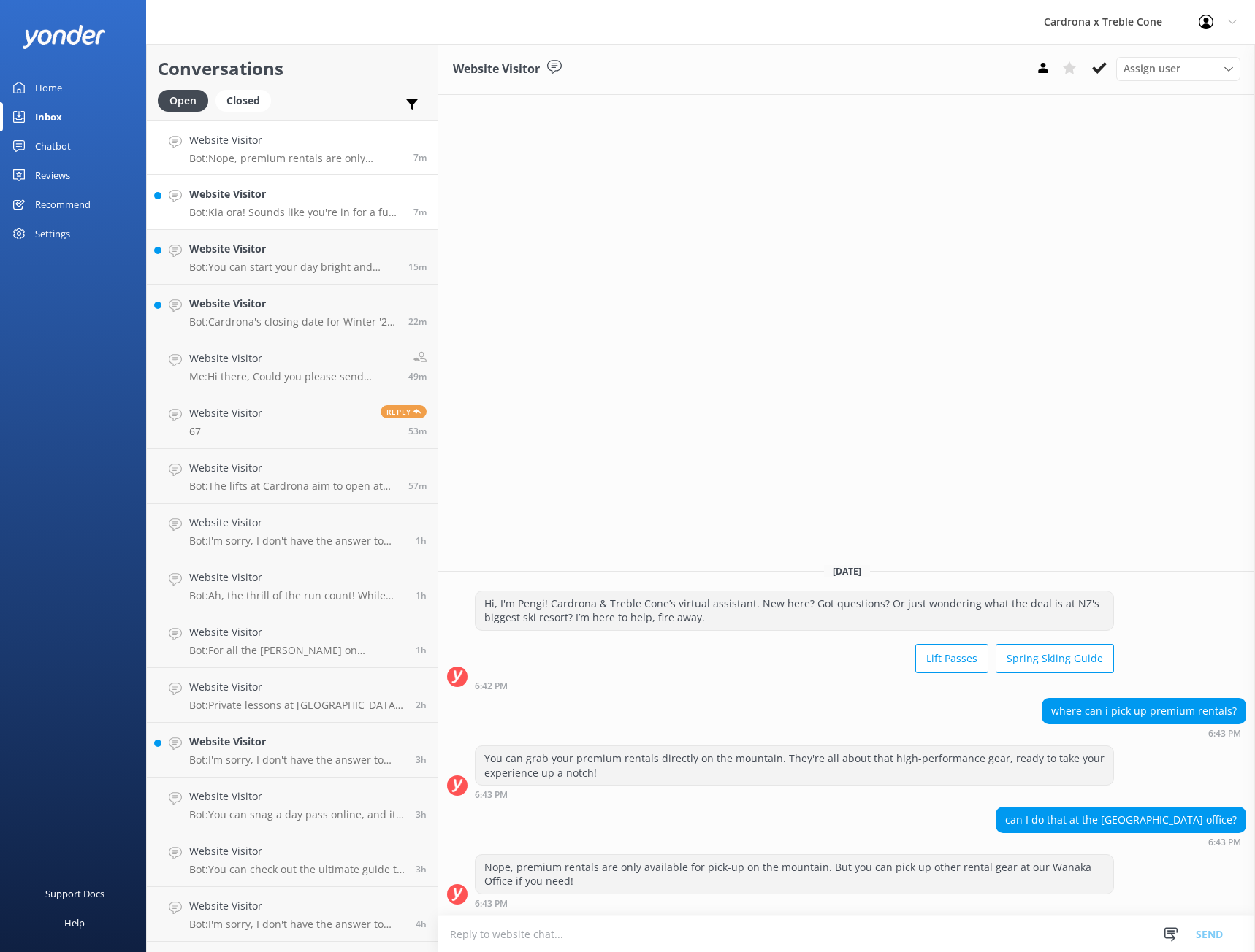
click at [281, 207] on p "Bot: Kia ora! Sounds like you're in for a fun adventure! The First Timer Packag…" at bounding box center [296, 212] width 213 height 13
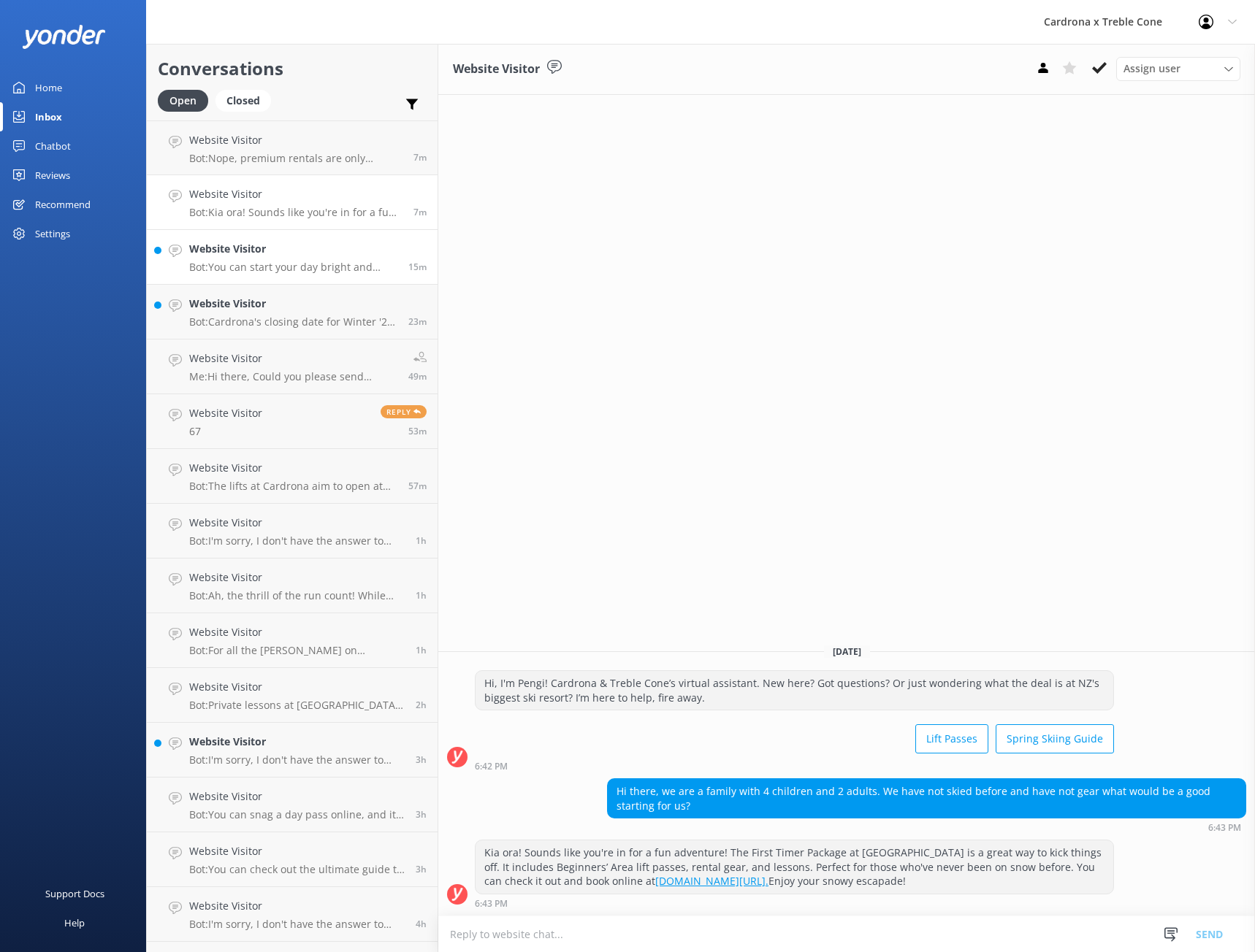
click at [236, 269] on p "Bot: You can start your day bright and early! Our winter opening hours are from…" at bounding box center [293, 267] width 208 height 13
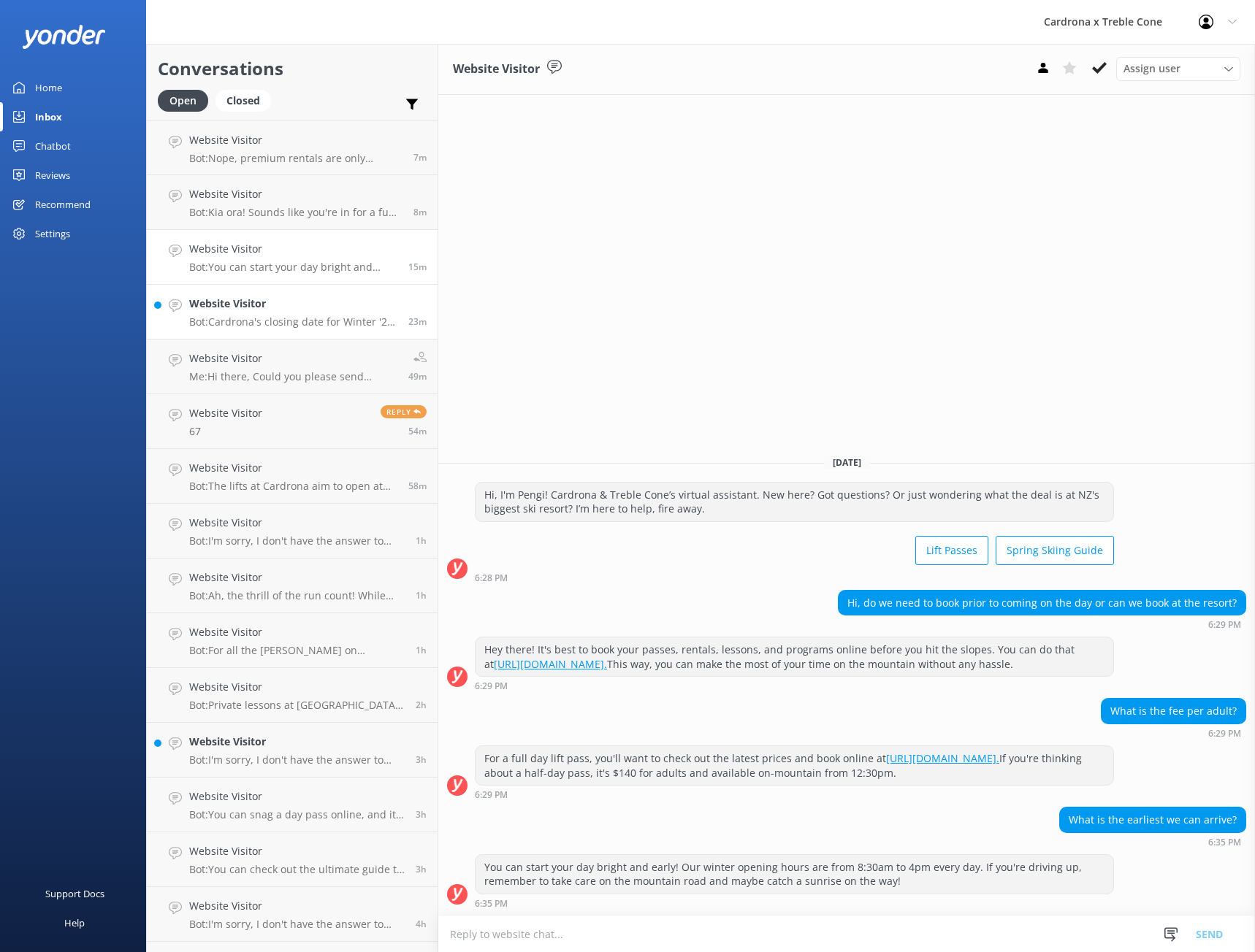
click at [237, 314] on div "Website Visitor Bot: Cardrona's closing date for Winter '25 is [DATE], and Treb…" at bounding box center [293, 312] width 208 height 32
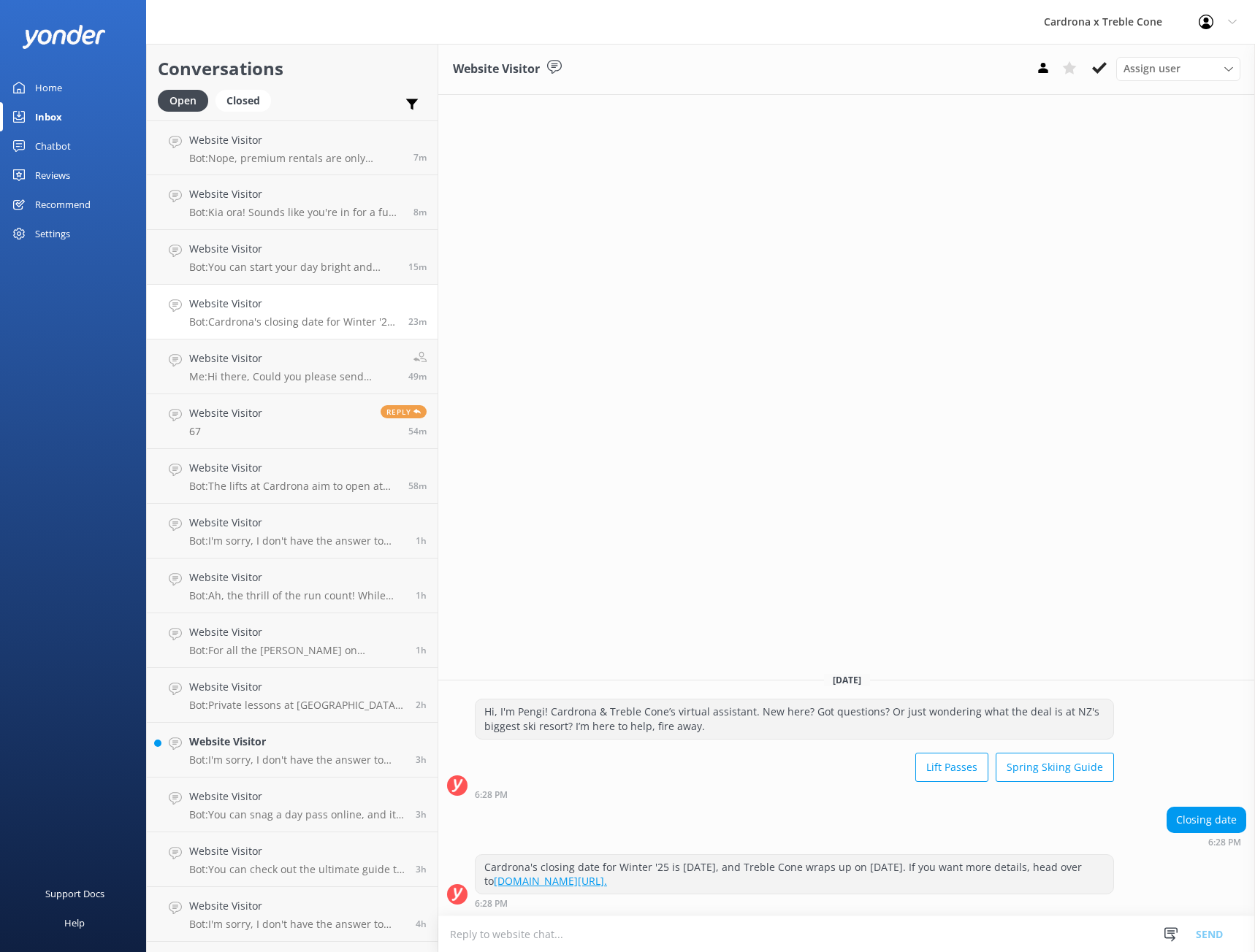
click at [57, 84] on div "Home" at bounding box center [48, 88] width 27 height 29
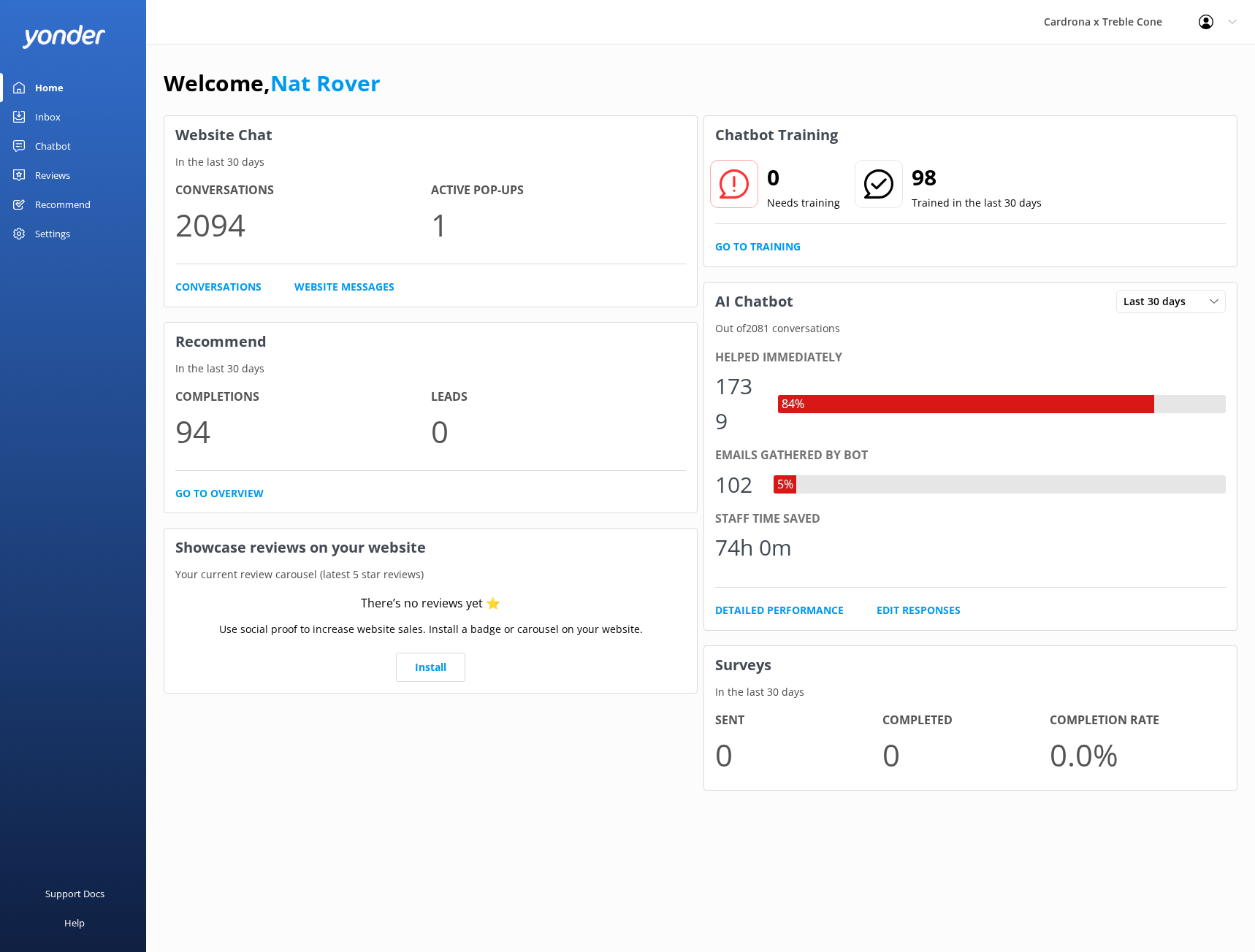
click at [207, 234] on p "2094" at bounding box center [303, 225] width 256 height 49
click at [219, 182] on h4 "Conversations" at bounding box center [303, 191] width 256 height 19
